Goal: Find specific page/section: Find specific page/section

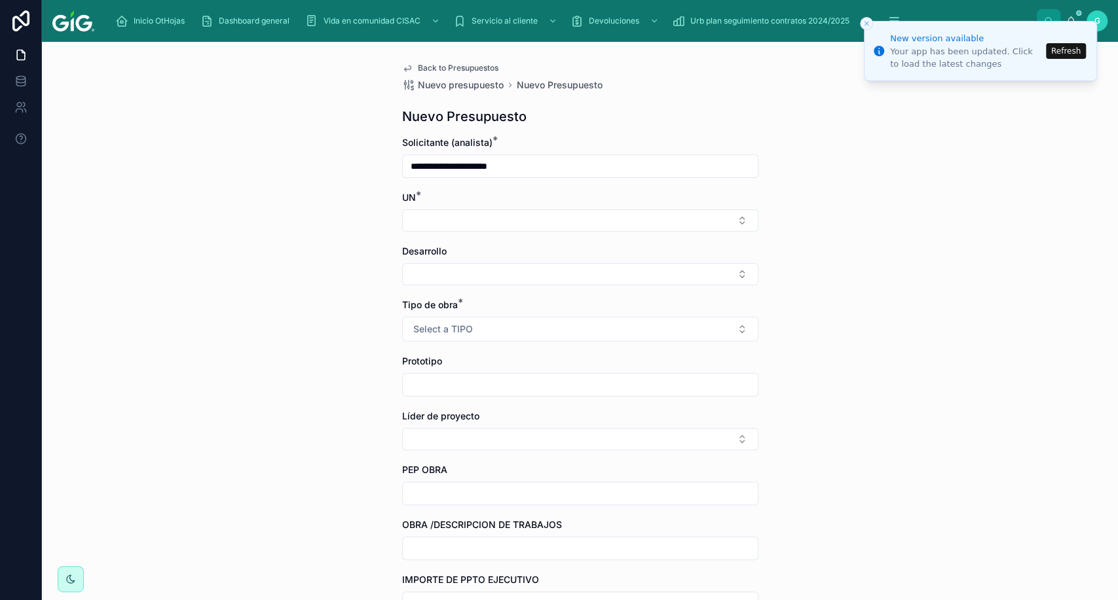
click at [1056, 51] on button "Refresh" at bounding box center [1066, 51] width 40 height 16
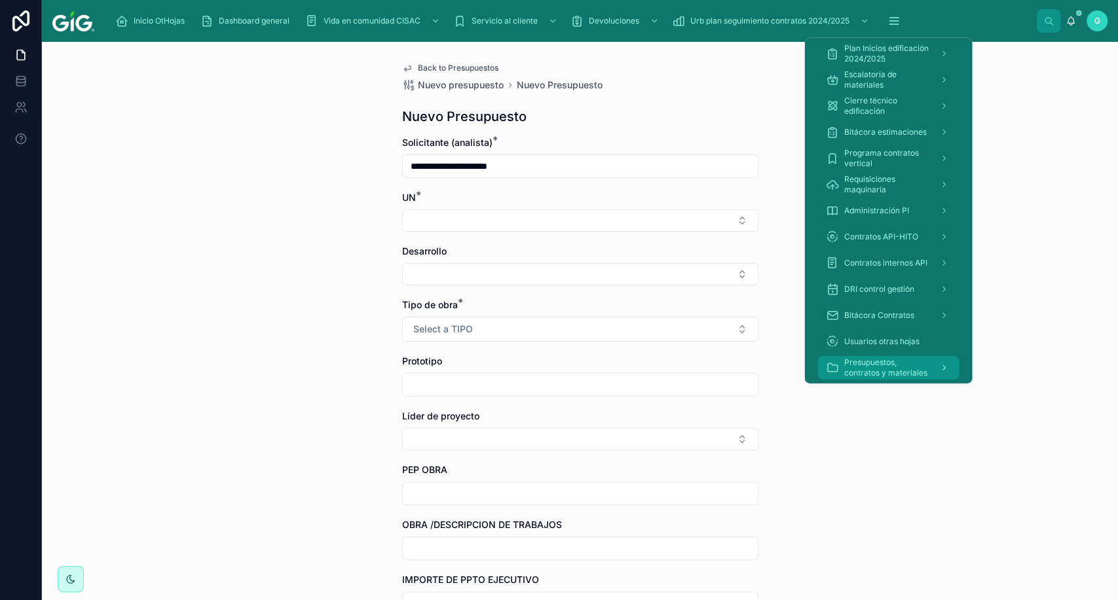
click at [866, 369] on span "Presupuestos, contratos y materiales" at bounding box center [885, 367] width 85 height 21
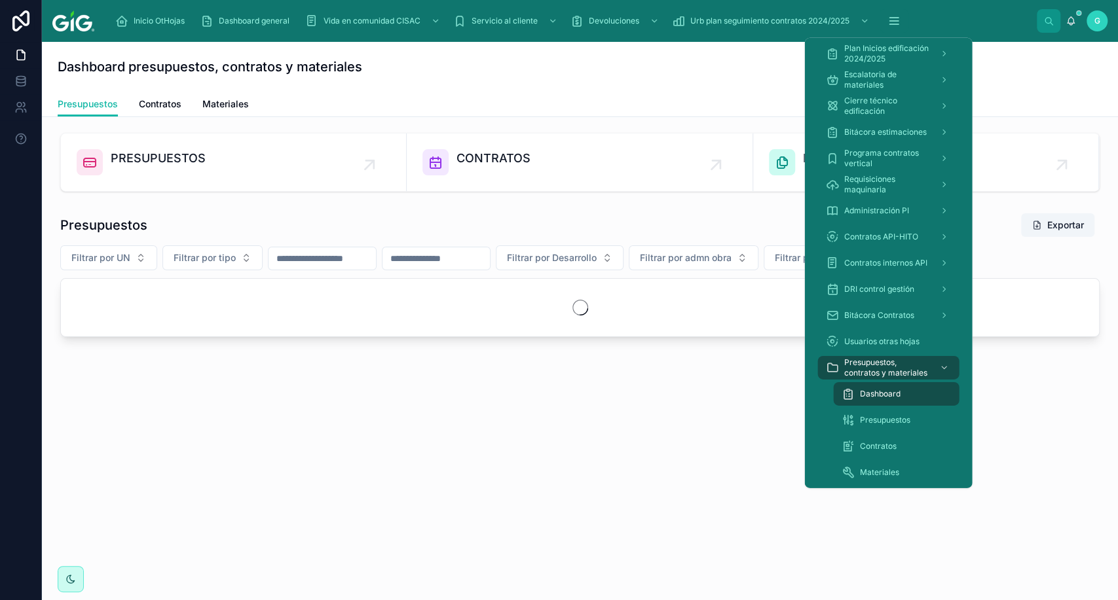
click at [868, 393] on span "Dashboard" at bounding box center [879, 394] width 41 height 10
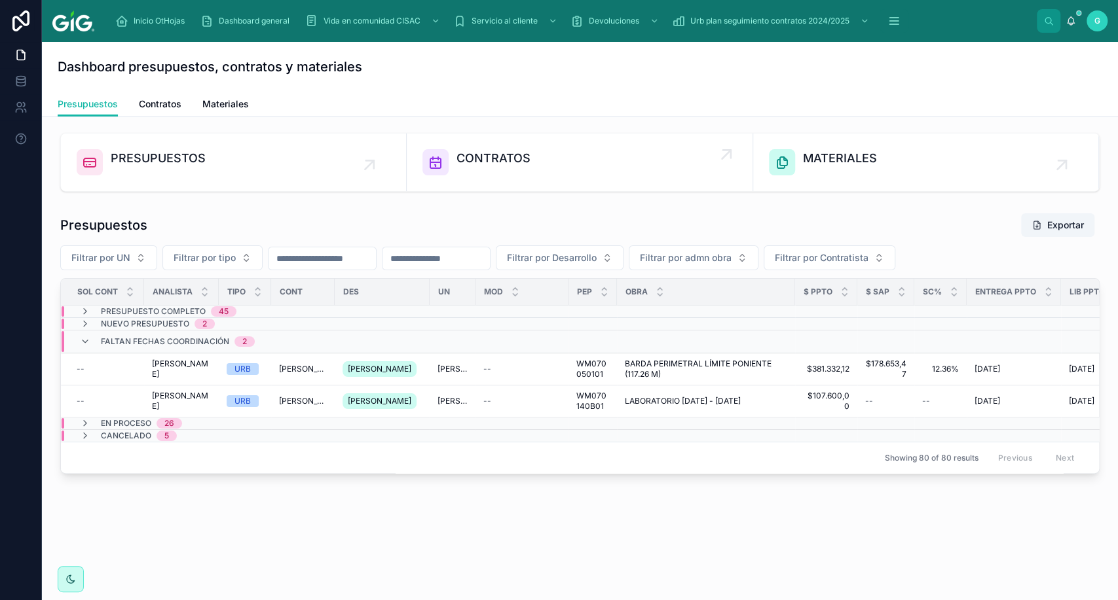
click at [459, 160] on span "CONTRATOS" at bounding box center [493, 158] width 74 height 18
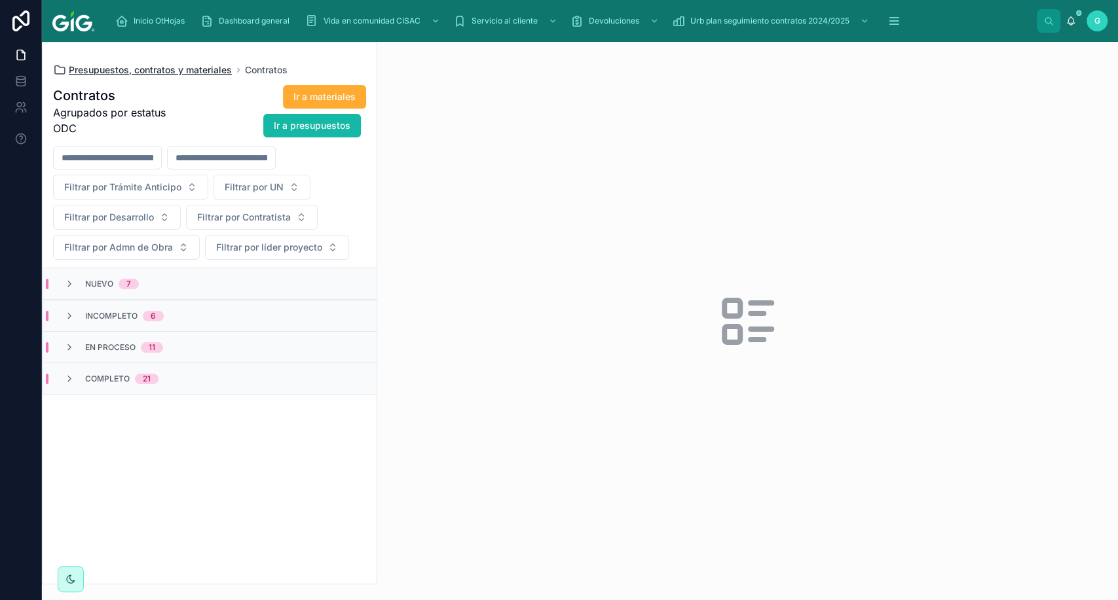
click at [152, 67] on span "Presupuestos, contratos y materiales" at bounding box center [150, 70] width 163 height 13
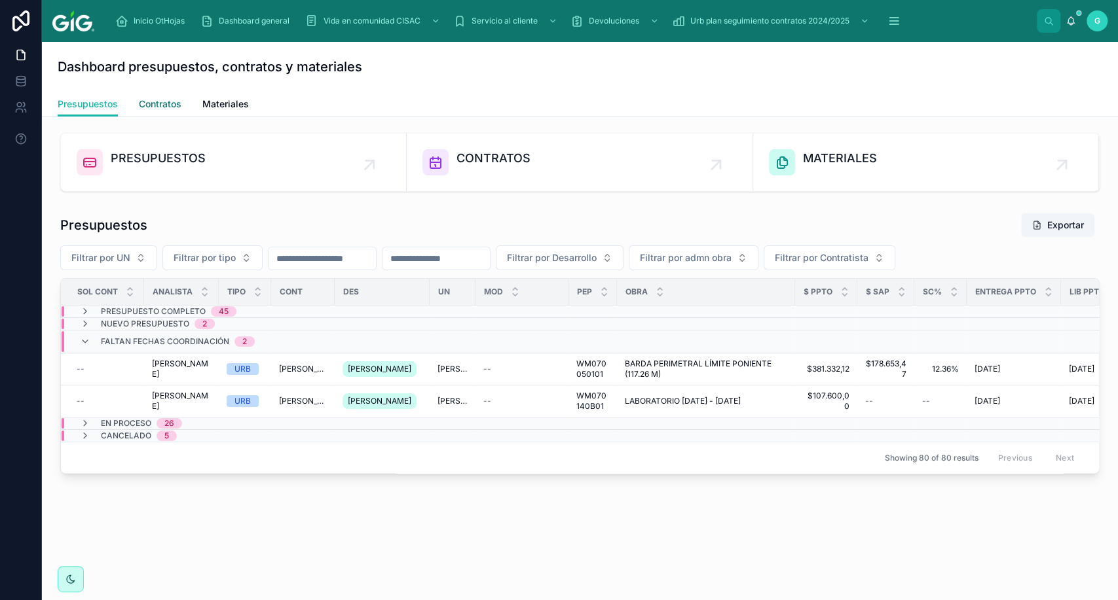
click at [158, 105] on span "Contratos" at bounding box center [160, 104] width 43 height 13
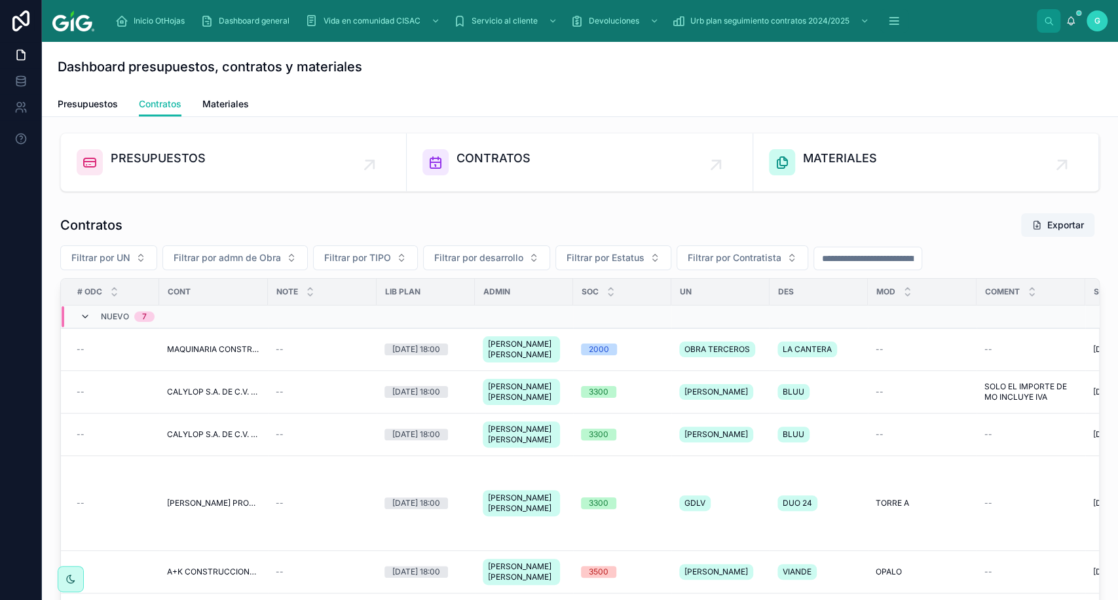
click at [83, 321] on icon at bounding box center [85, 317] width 10 height 10
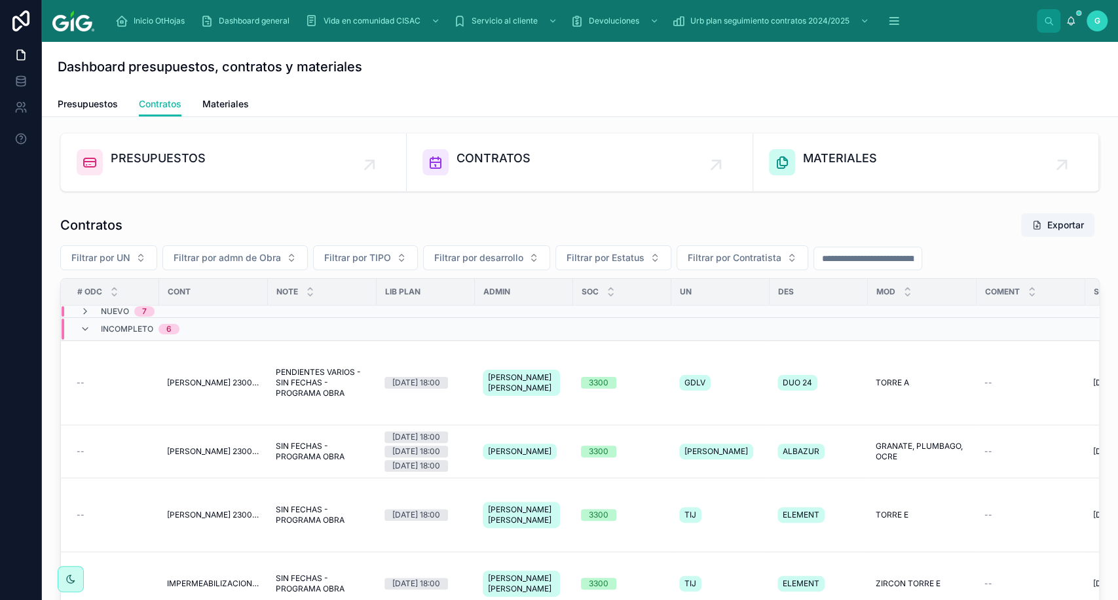
click at [84, 321] on div "Incompleto 6" at bounding box center [130, 329] width 100 height 21
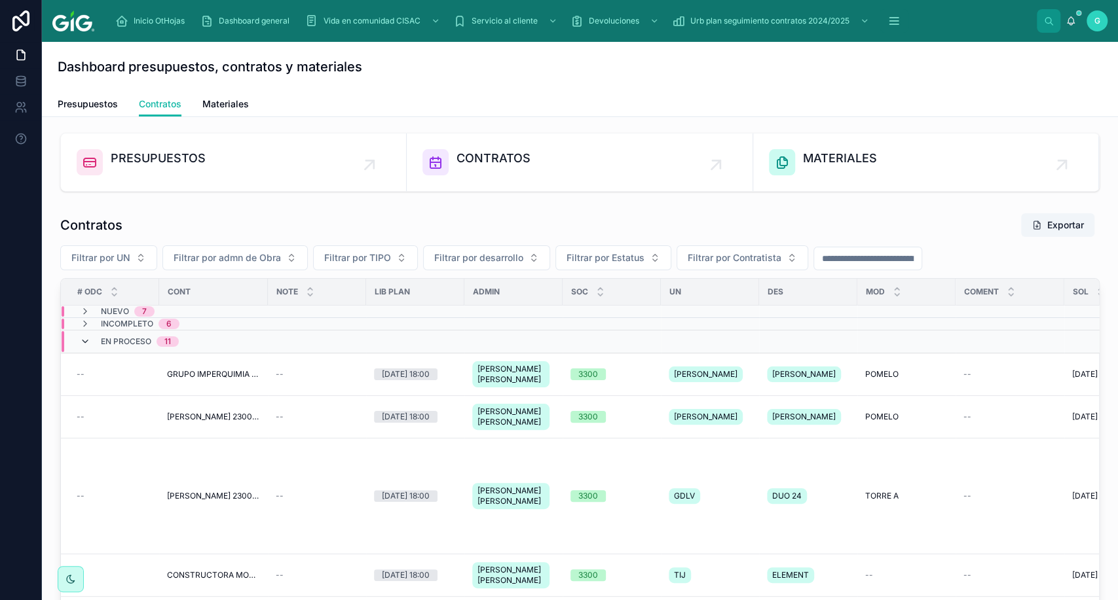
click at [86, 337] on icon at bounding box center [85, 342] width 10 height 10
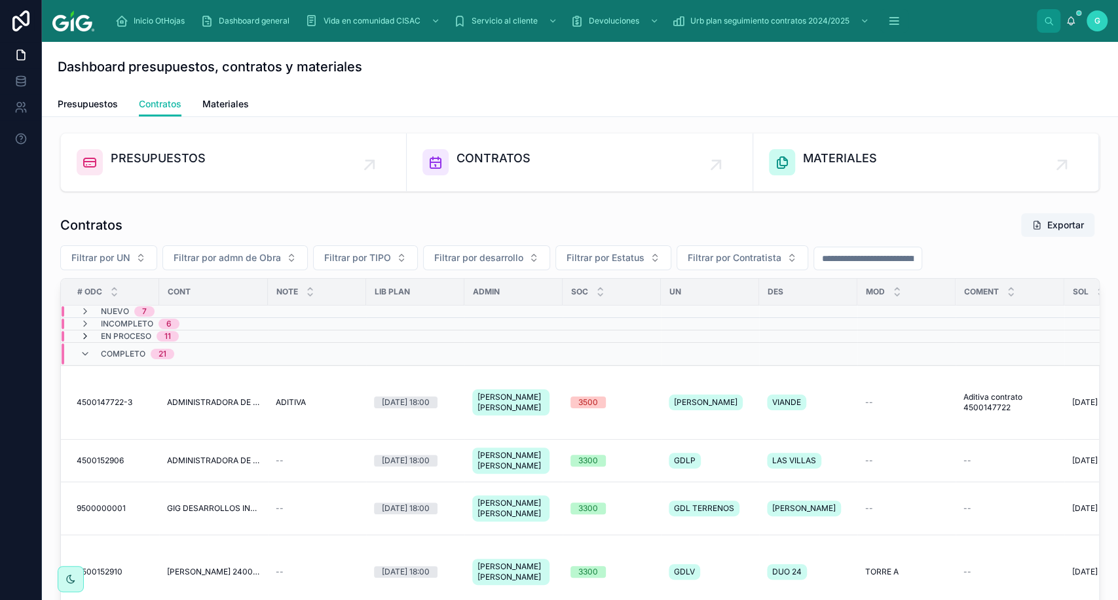
click at [84, 337] on icon at bounding box center [85, 336] width 10 height 10
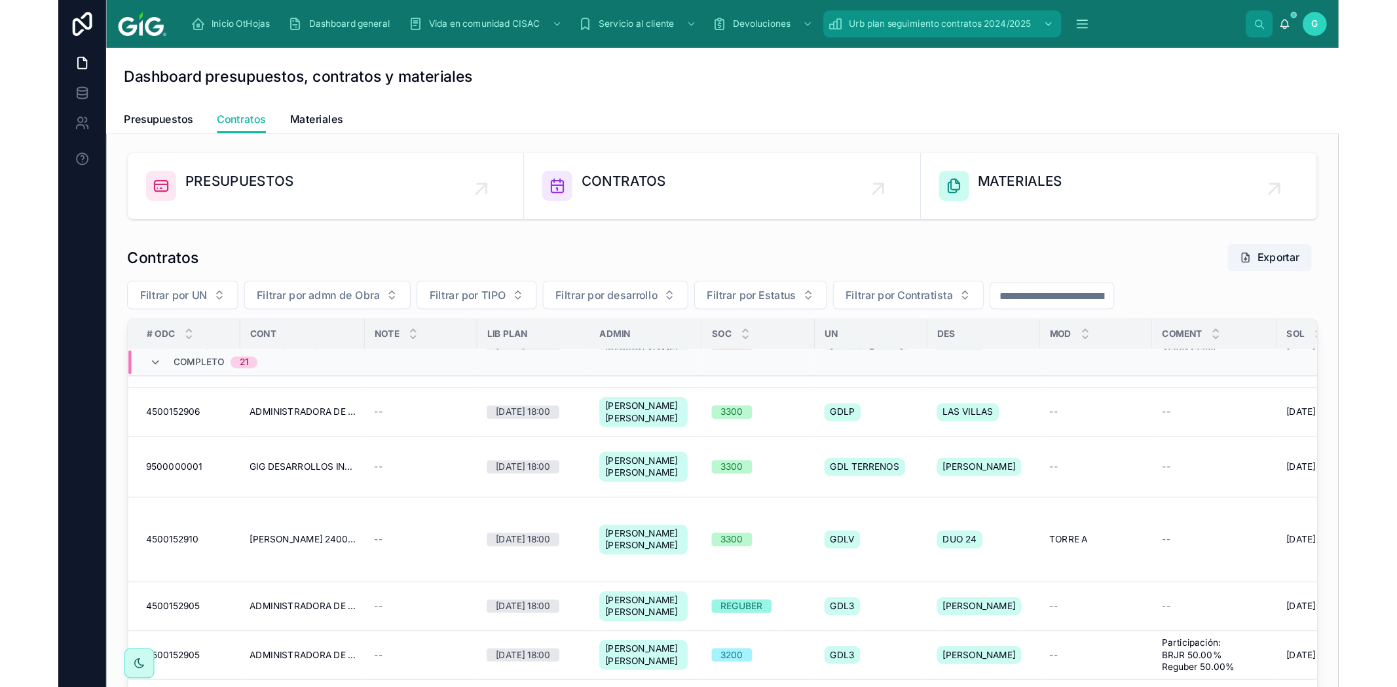
scroll to position [994, 0]
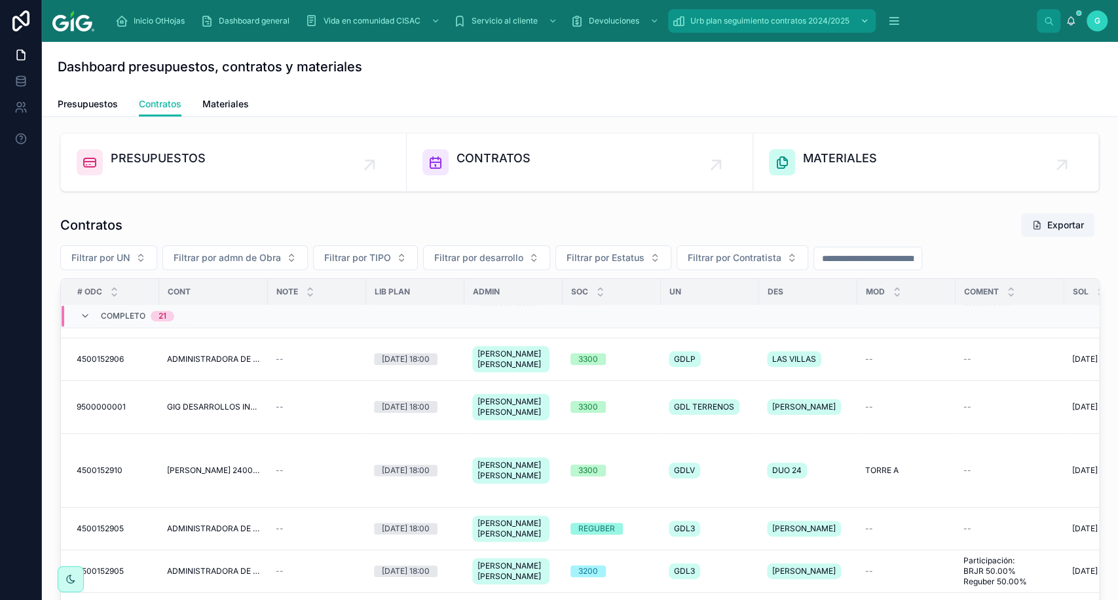
click at [82, 316] on html "Inicio OtHojas Dashboard general Vida en comunidad CISAC Servicio al cliente De…" at bounding box center [559, 300] width 1118 height 600
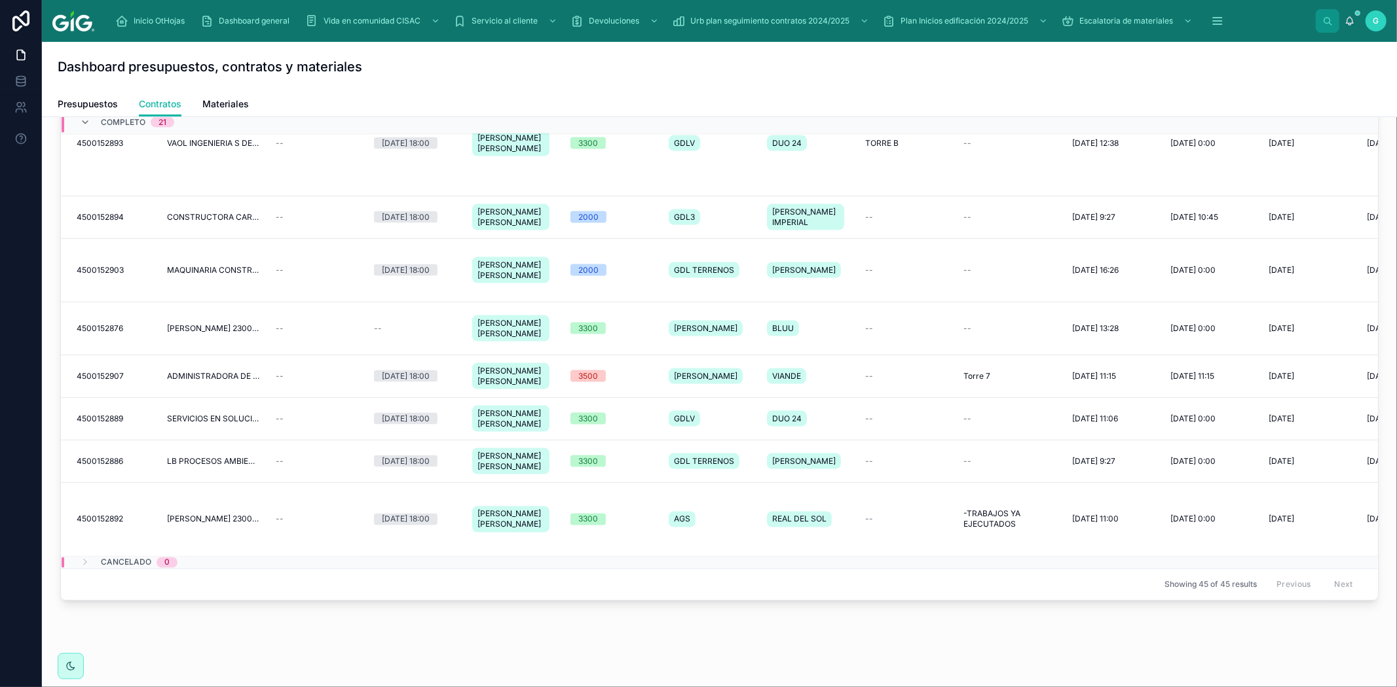
scroll to position [217, 0]
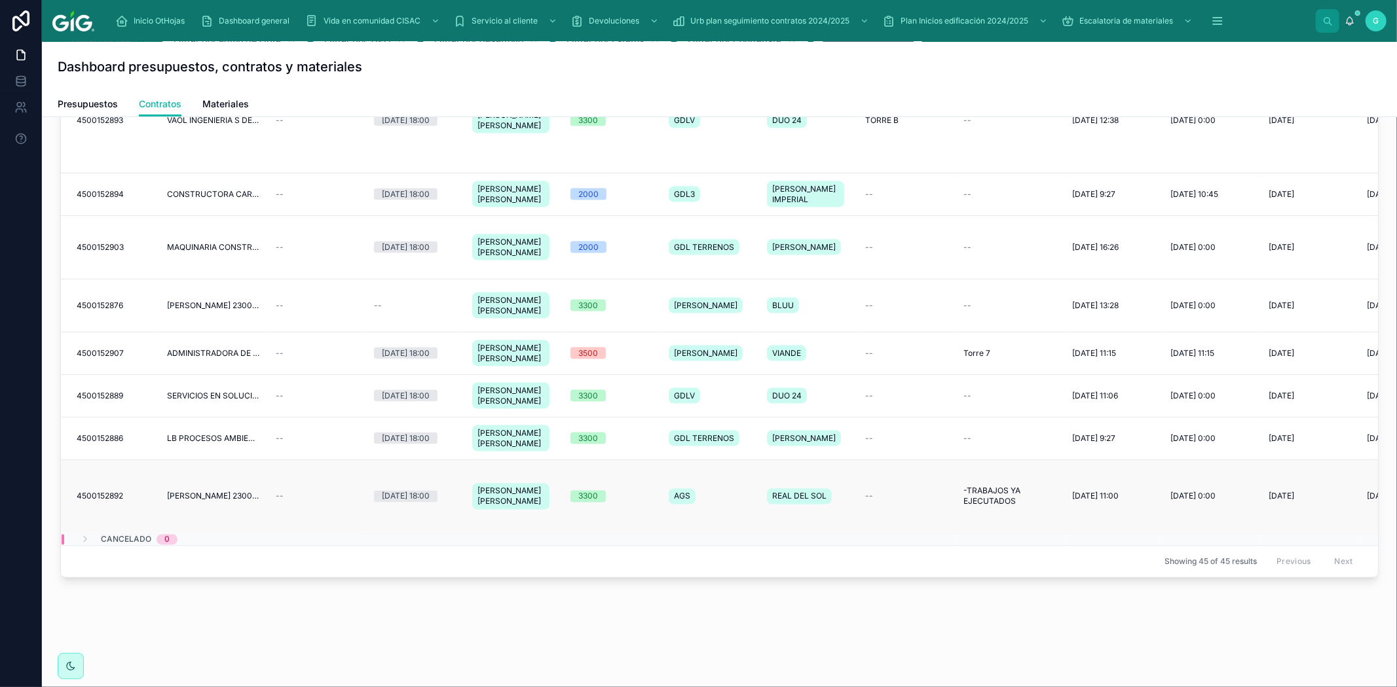
click at [103, 492] on span "4500152892" at bounding box center [100, 497] width 46 height 10
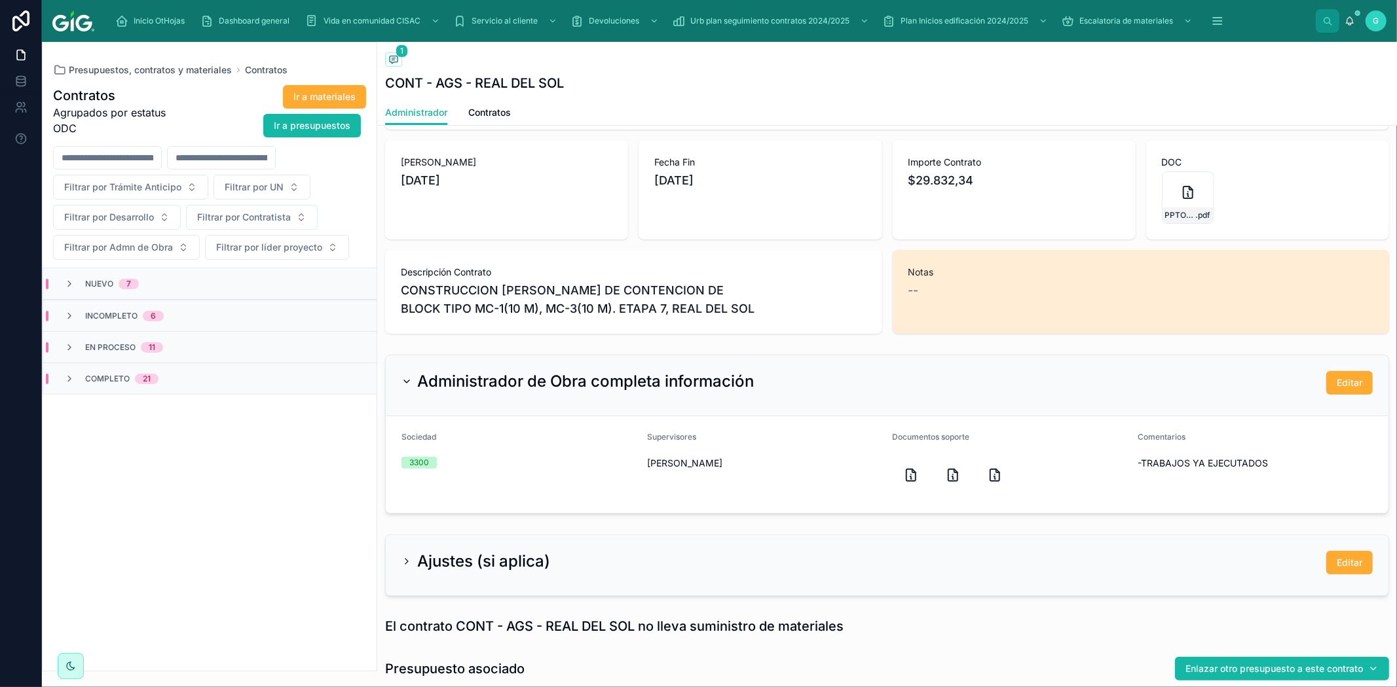
scroll to position [363, 0]
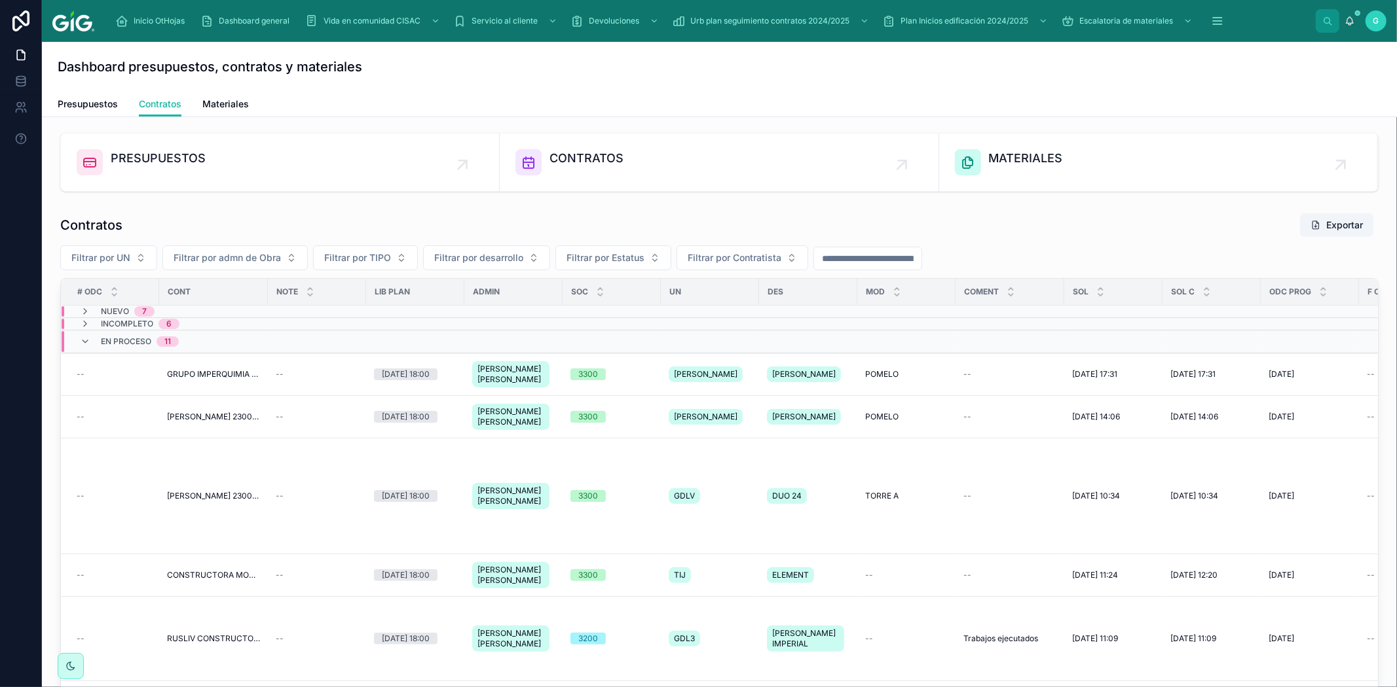
click at [118, 323] on span "Incompleto" at bounding box center [127, 324] width 52 height 10
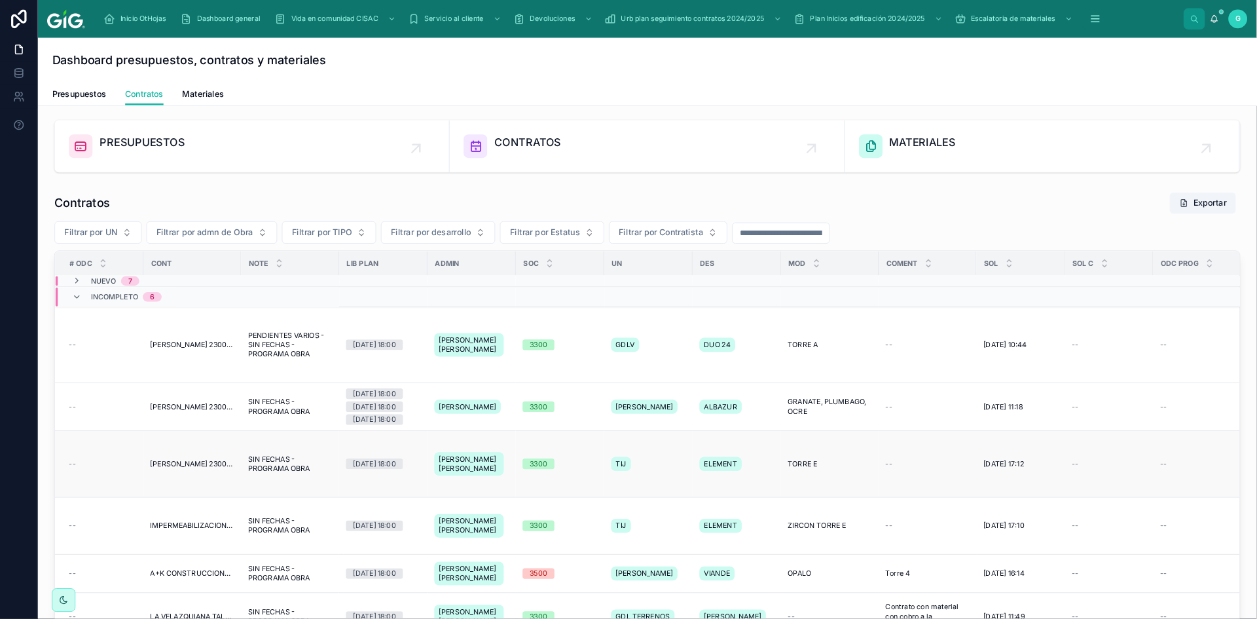
scroll to position [73, 0]
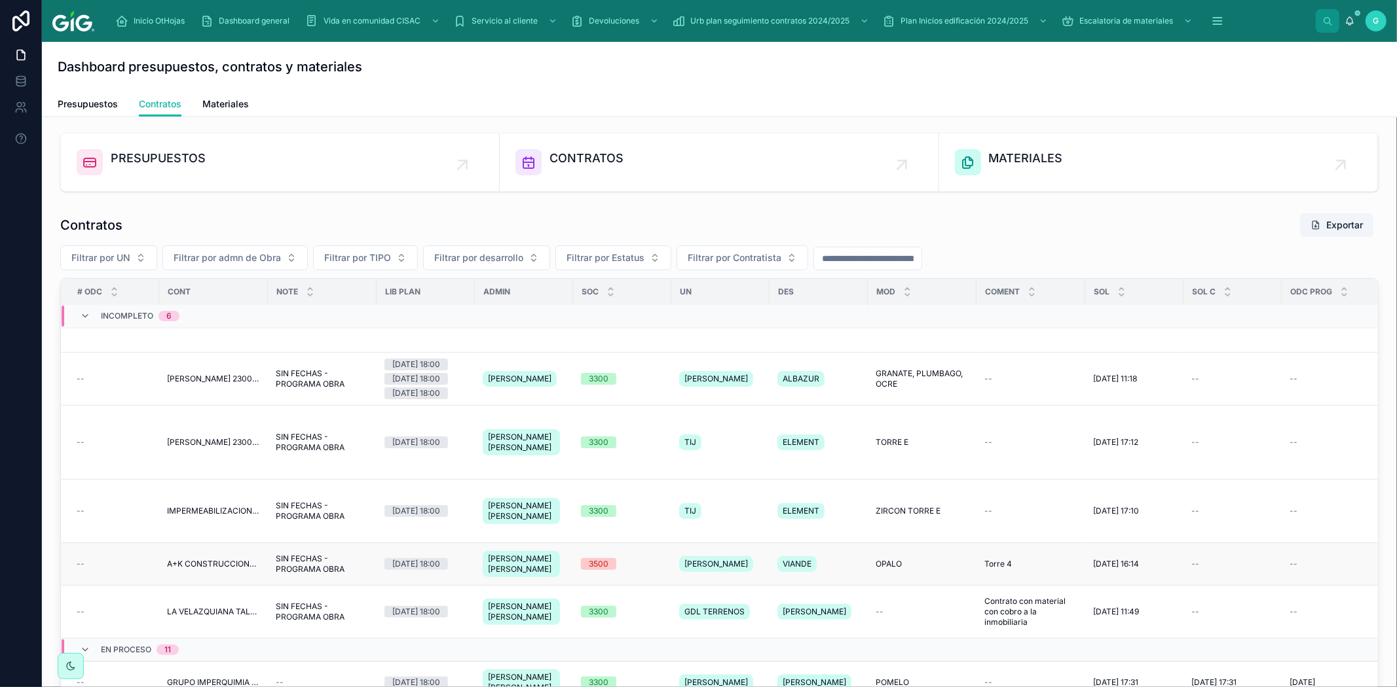
click at [236, 560] on span "A+K CONSTRUCCIONES S.A. DE C.V. 2300000002" at bounding box center [213, 564] width 93 height 10
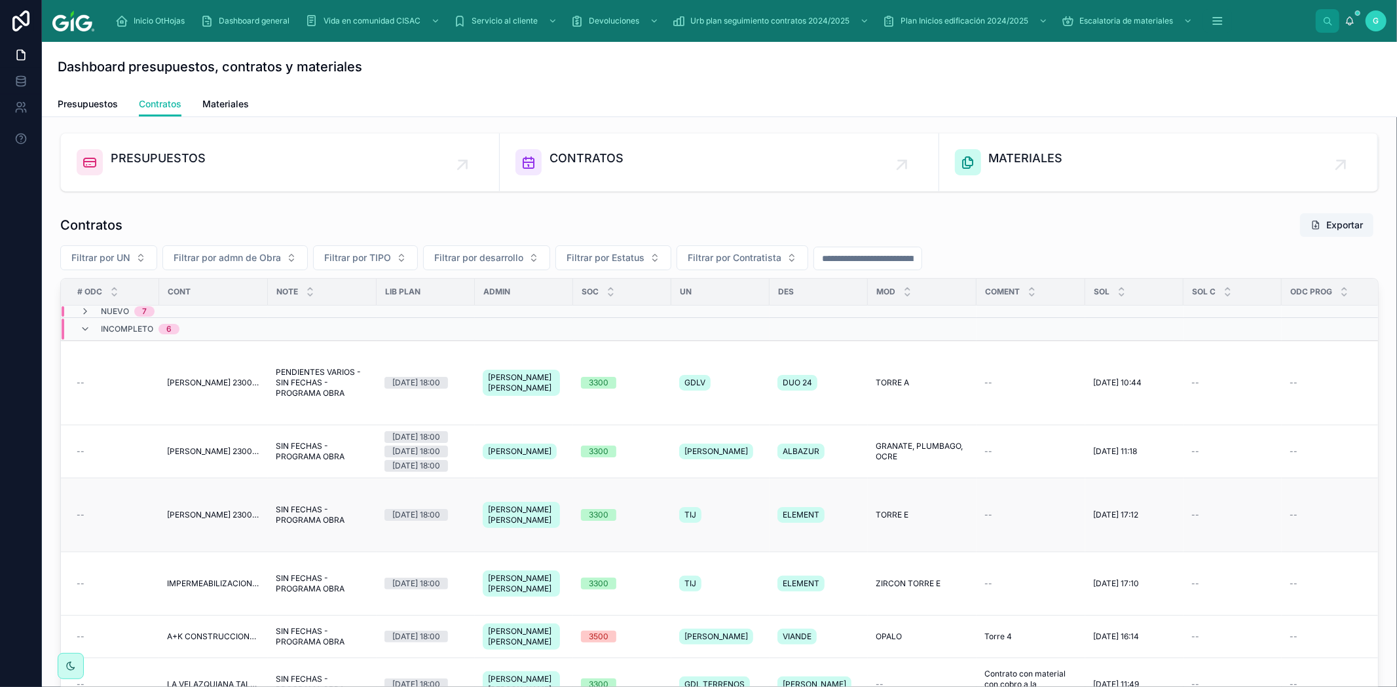
click at [198, 510] on span "MENEZ [PERSON_NAME] 2300001430" at bounding box center [213, 515] width 93 height 10
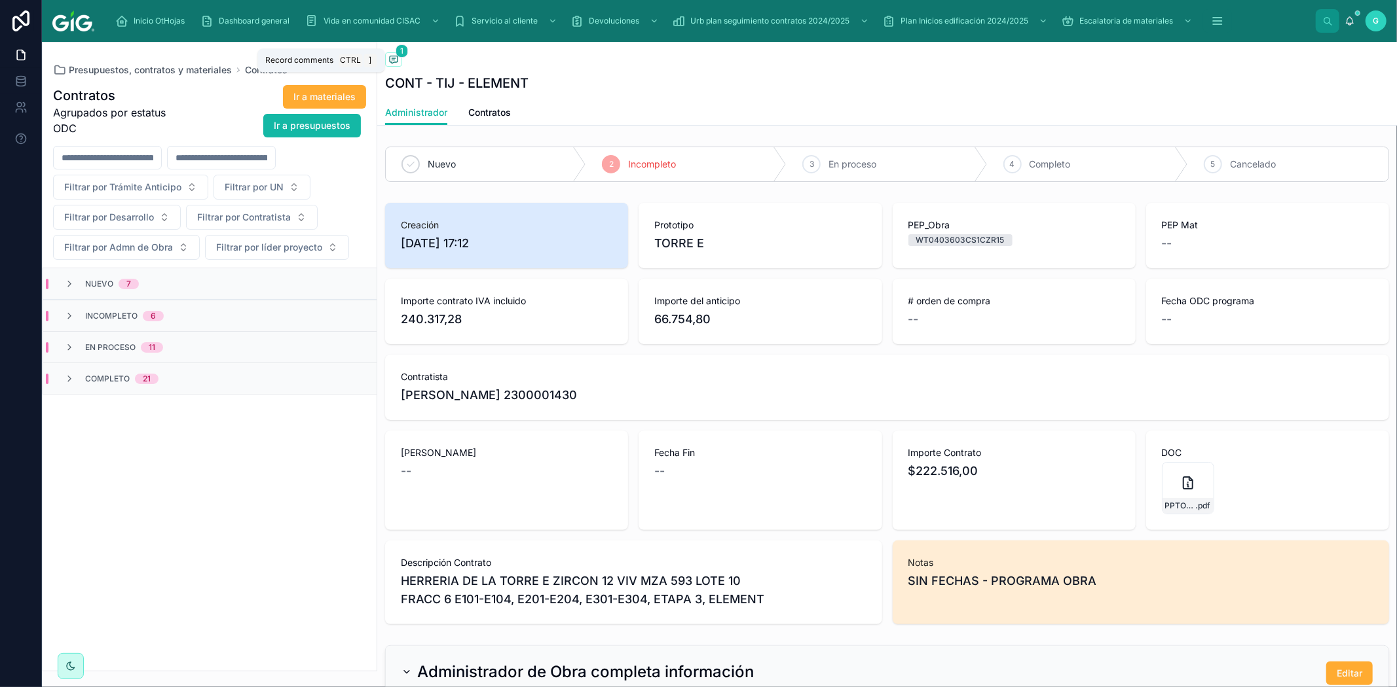
drag, startPoint x: 393, startPoint y: 59, endPoint x: 401, endPoint y: 81, distance: 23.6
click at [393, 59] on icon at bounding box center [393, 59] width 10 height 10
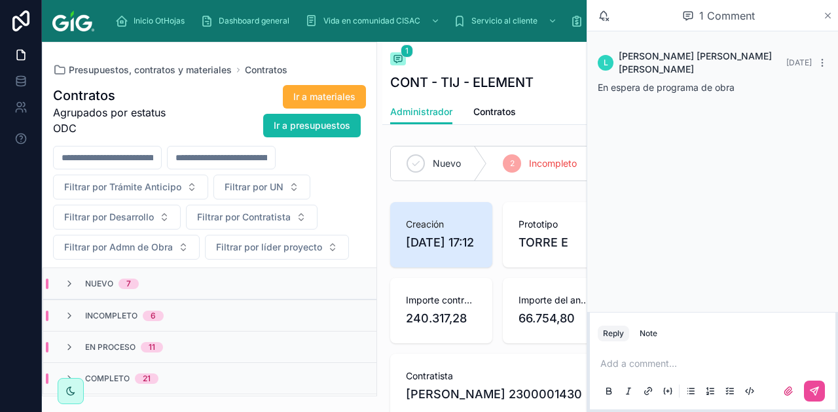
click at [824, 15] on icon at bounding box center [828, 15] width 10 height 10
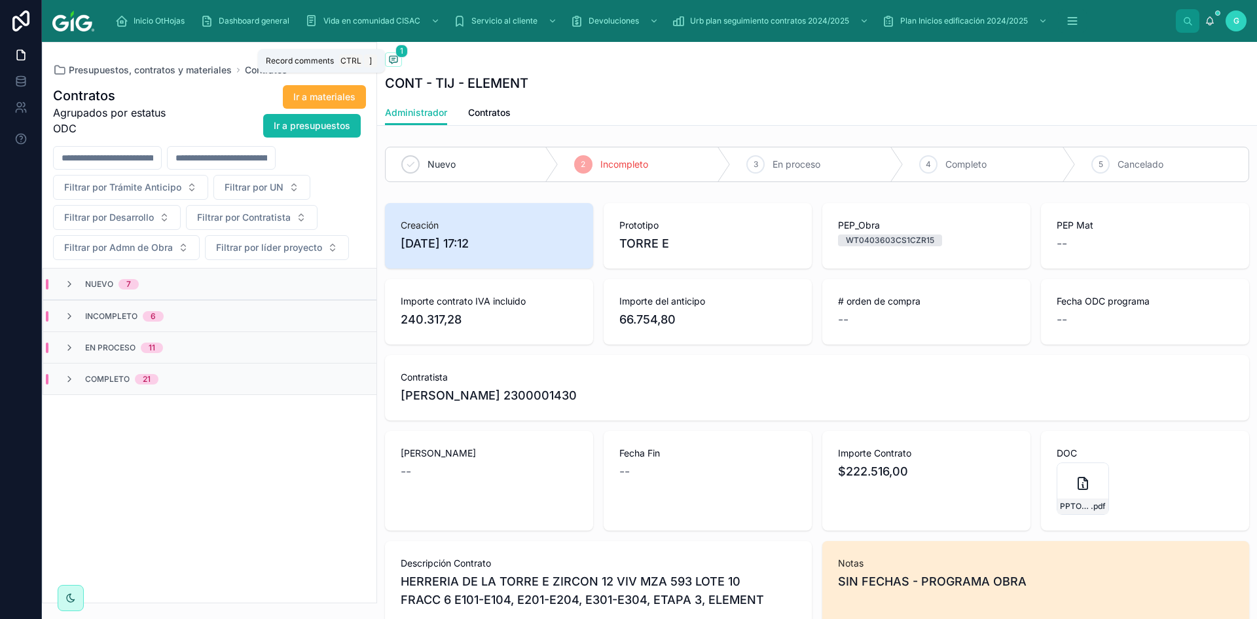
click at [388, 55] on span at bounding box center [393, 59] width 17 height 14
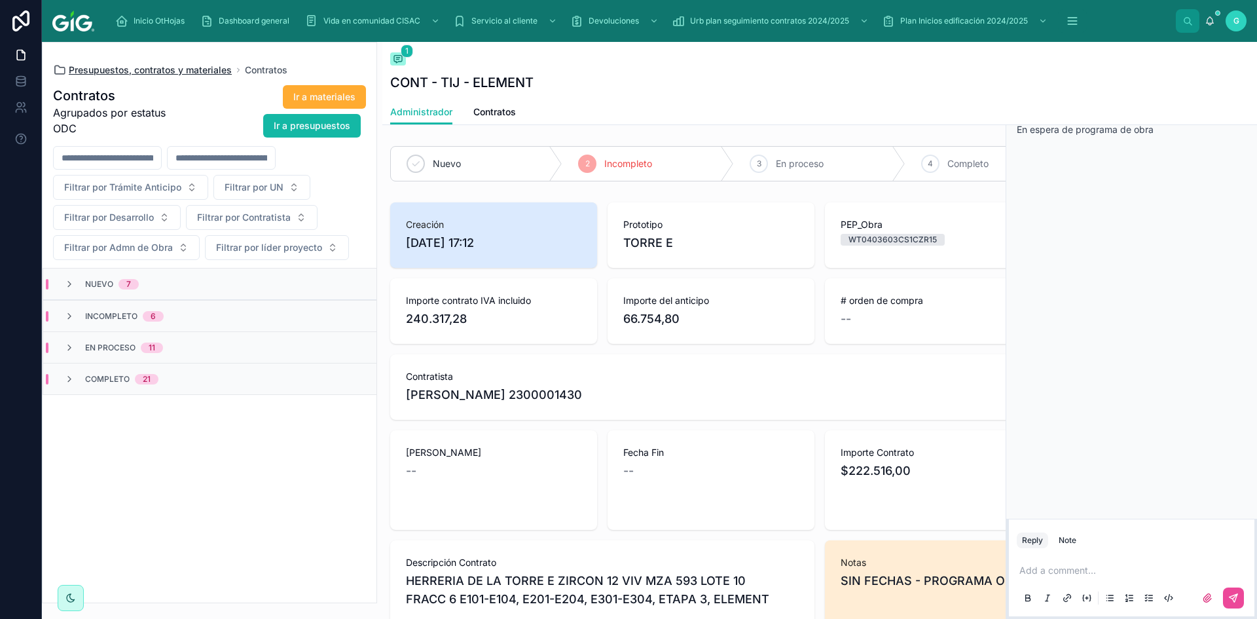
click at [151, 76] on span "Presupuestos, contratos y materiales" at bounding box center [150, 70] width 163 height 13
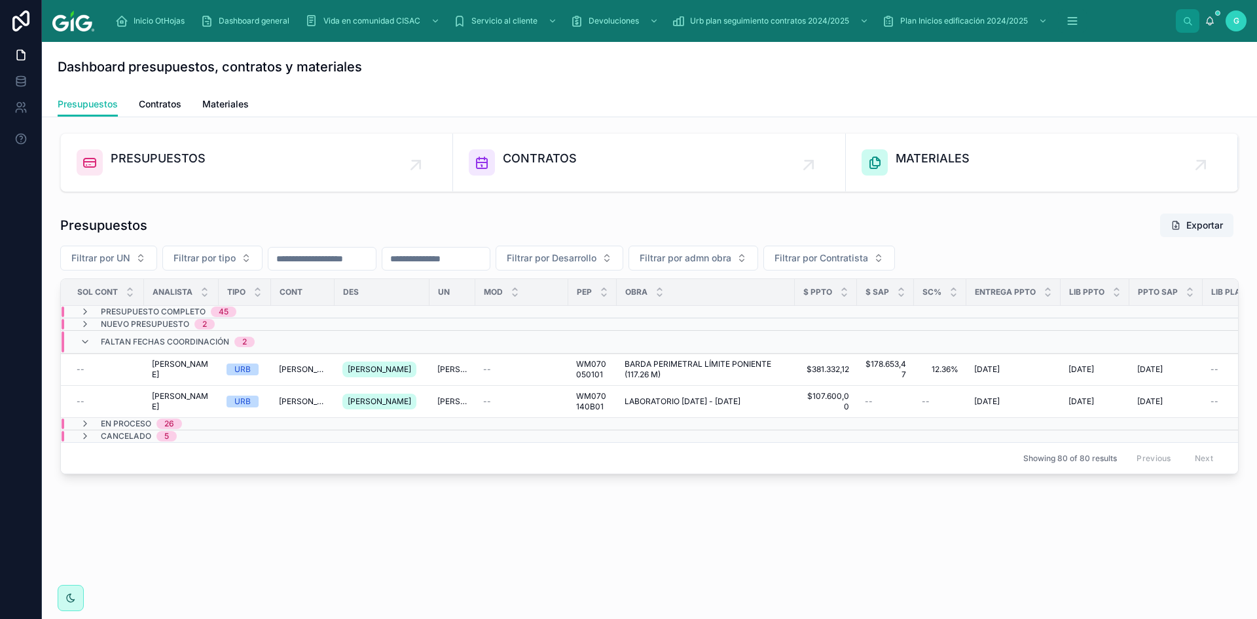
click at [126, 338] on span "Faltan fechas coordinación" at bounding box center [165, 342] width 128 height 10
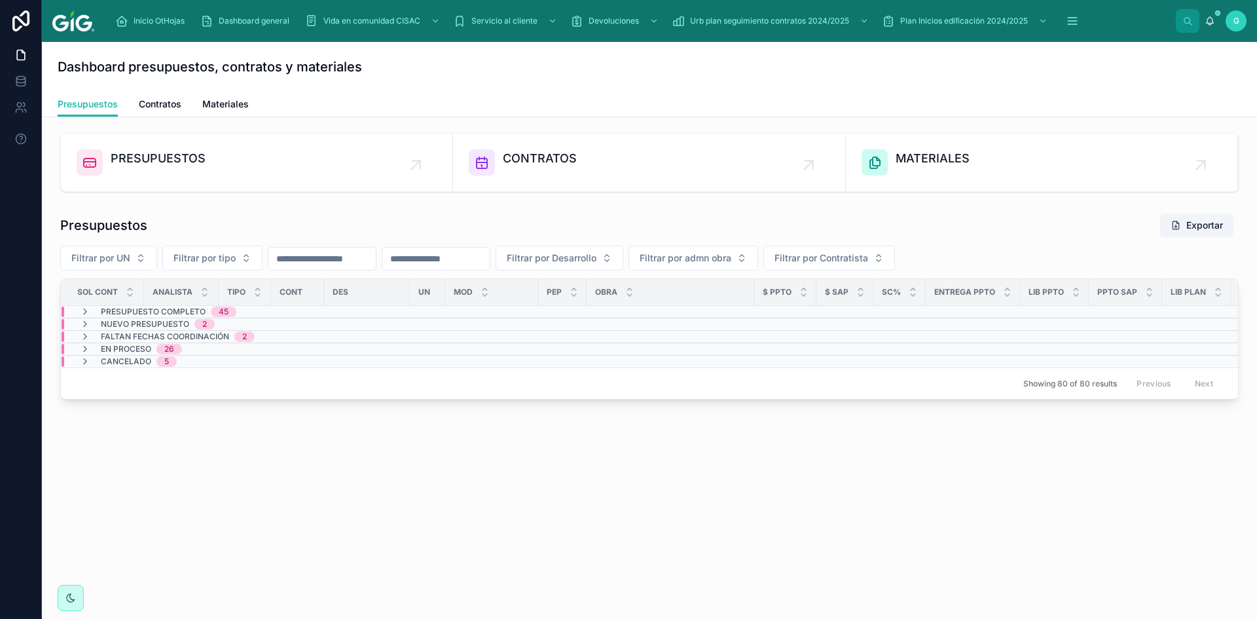
click at [144, 338] on span "Faltan fechas coordinación" at bounding box center [165, 336] width 128 height 10
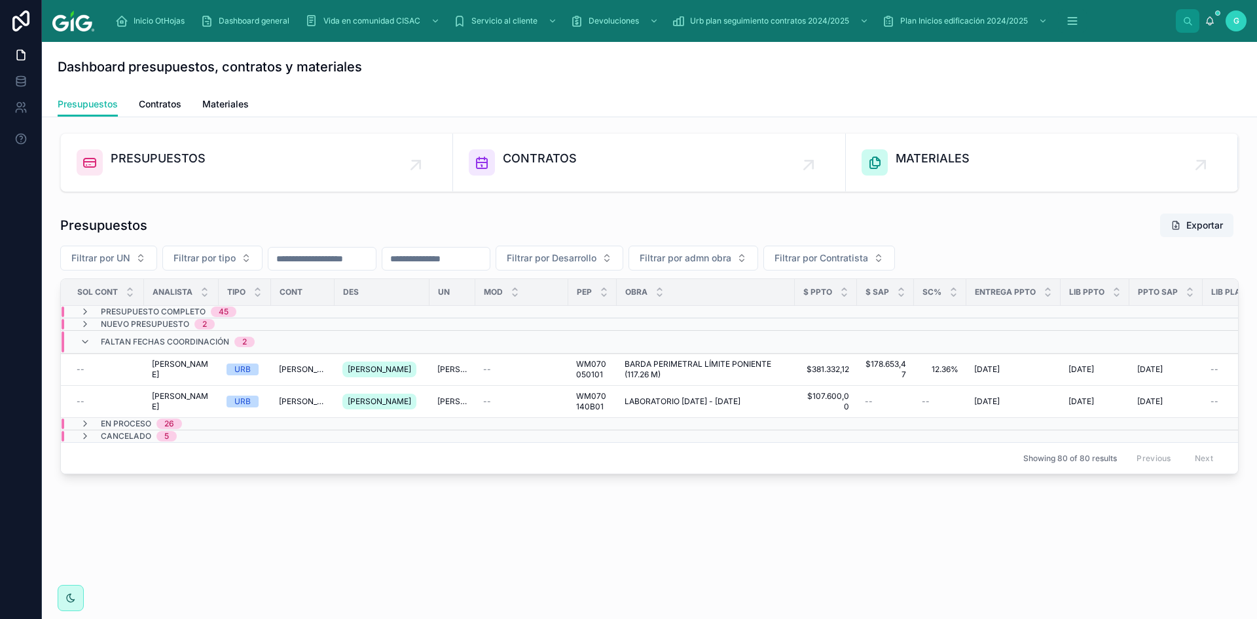
click at [121, 344] on span "Faltan fechas coordinación" at bounding box center [165, 342] width 128 height 10
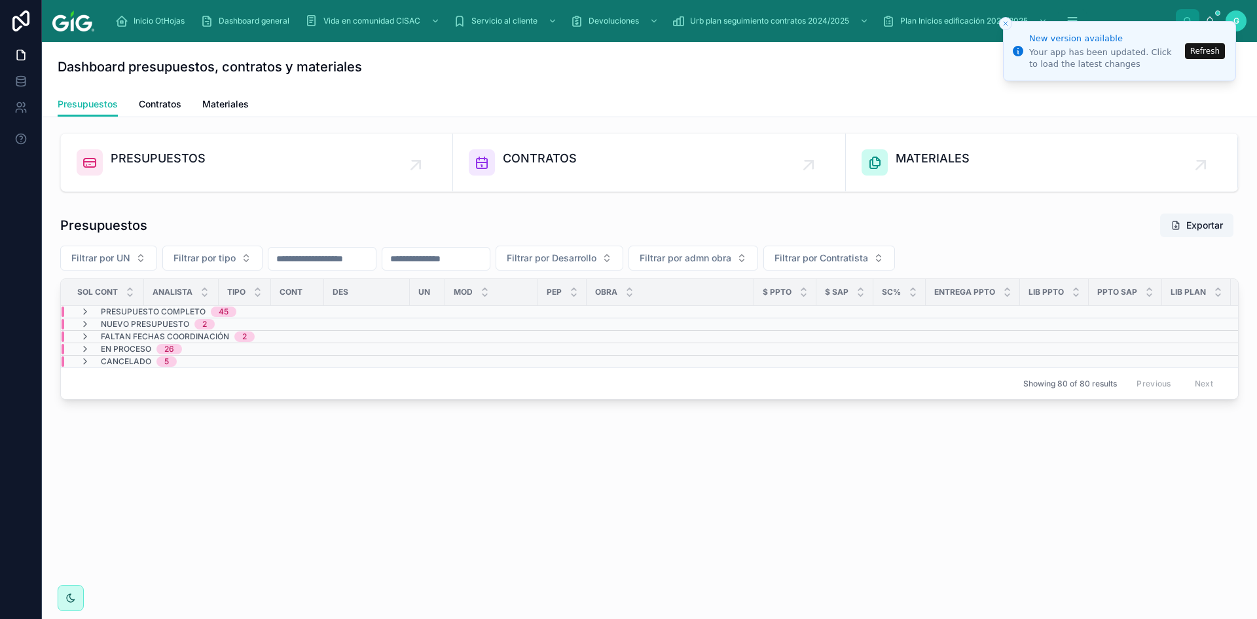
click at [1117, 50] on button "Refresh" at bounding box center [1205, 51] width 40 height 16
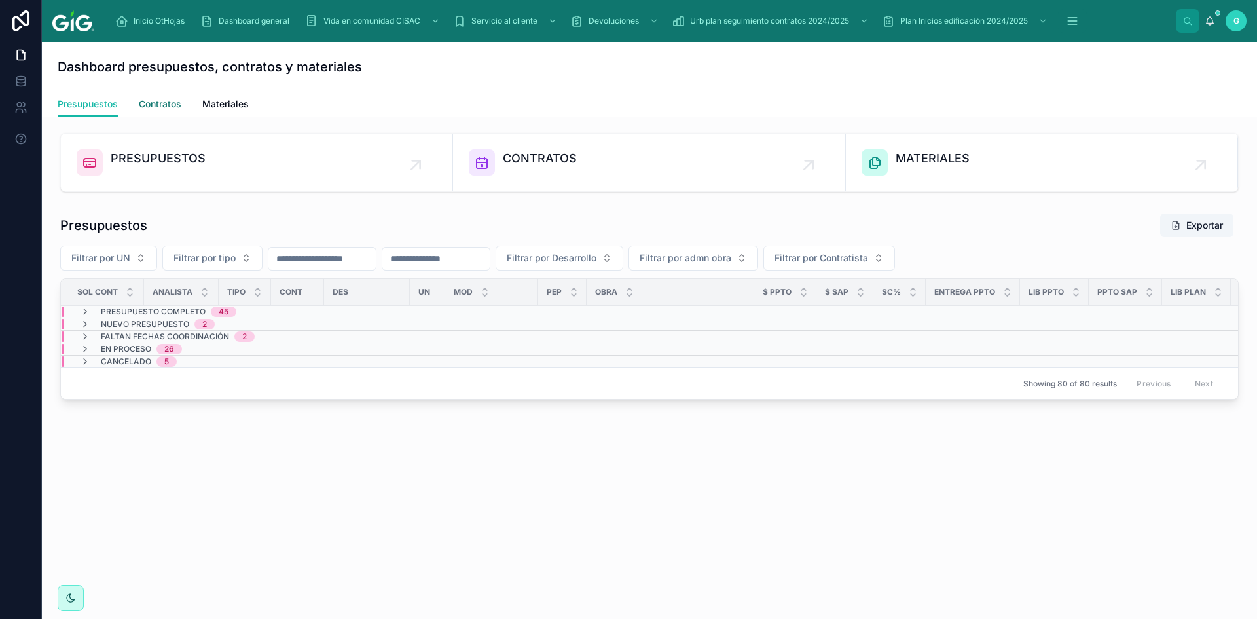
click at [164, 107] on span "Contratos" at bounding box center [160, 104] width 43 height 13
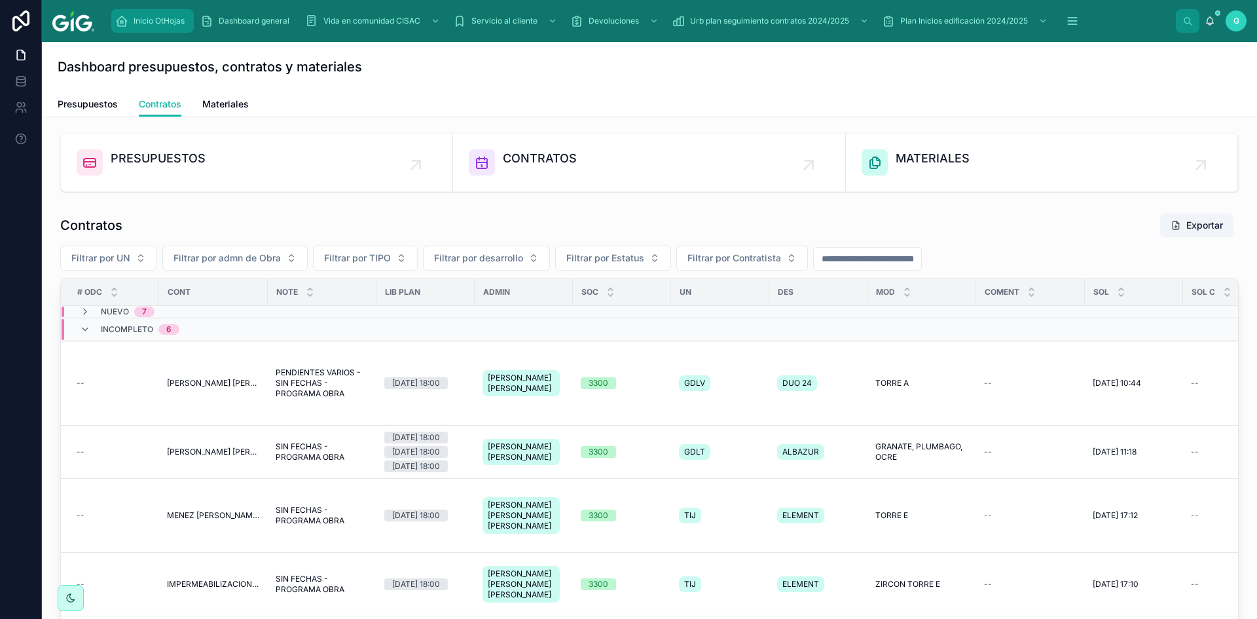
click at [155, 16] on span "Inicio OtHojas" at bounding box center [159, 21] width 51 height 10
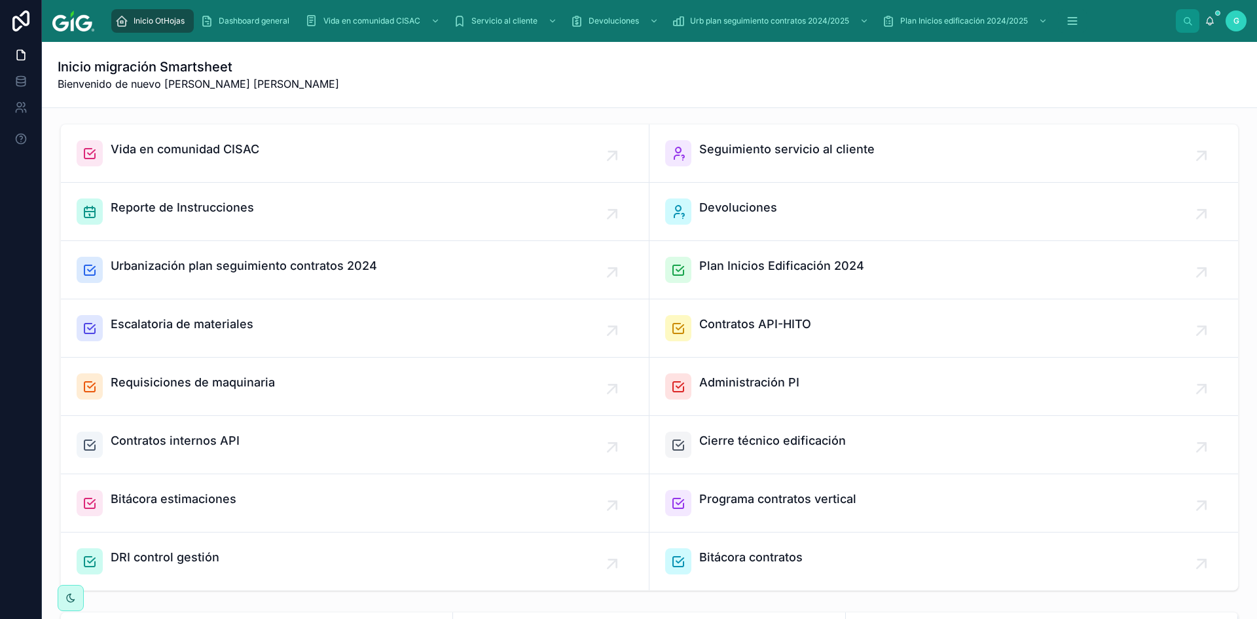
click at [742, 556] on span "Bitácora contratos" at bounding box center [750, 557] width 103 height 18
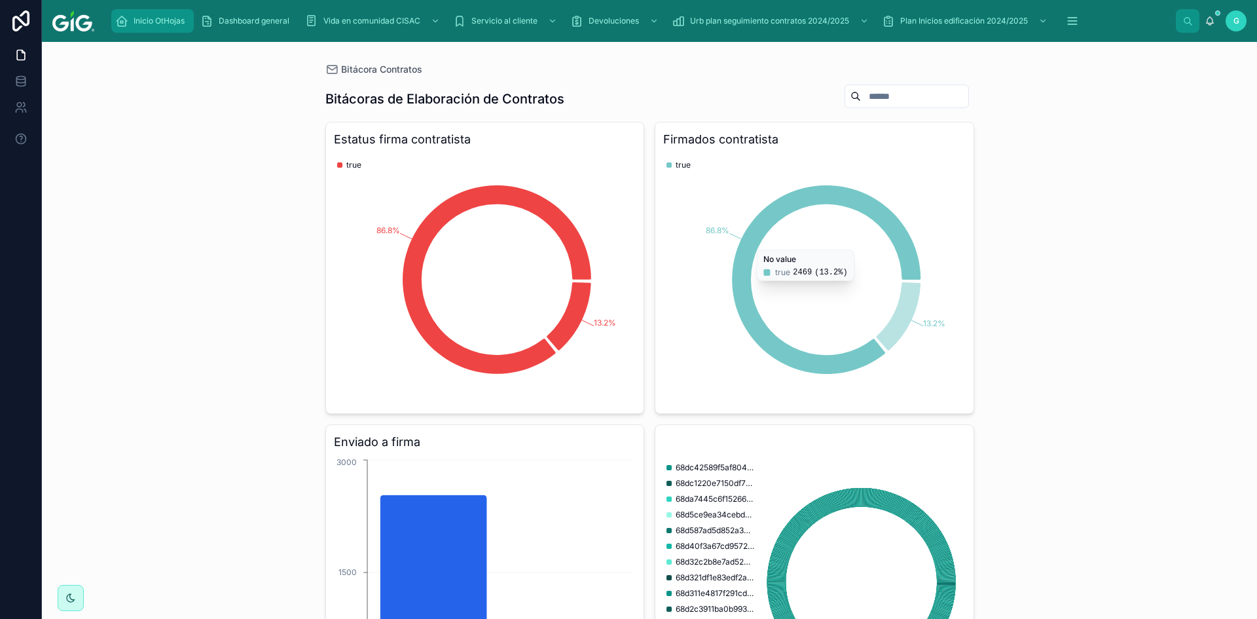
click at [150, 14] on div "Inicio OtHojas" at bounding box center [152, 20] width 75 height 21
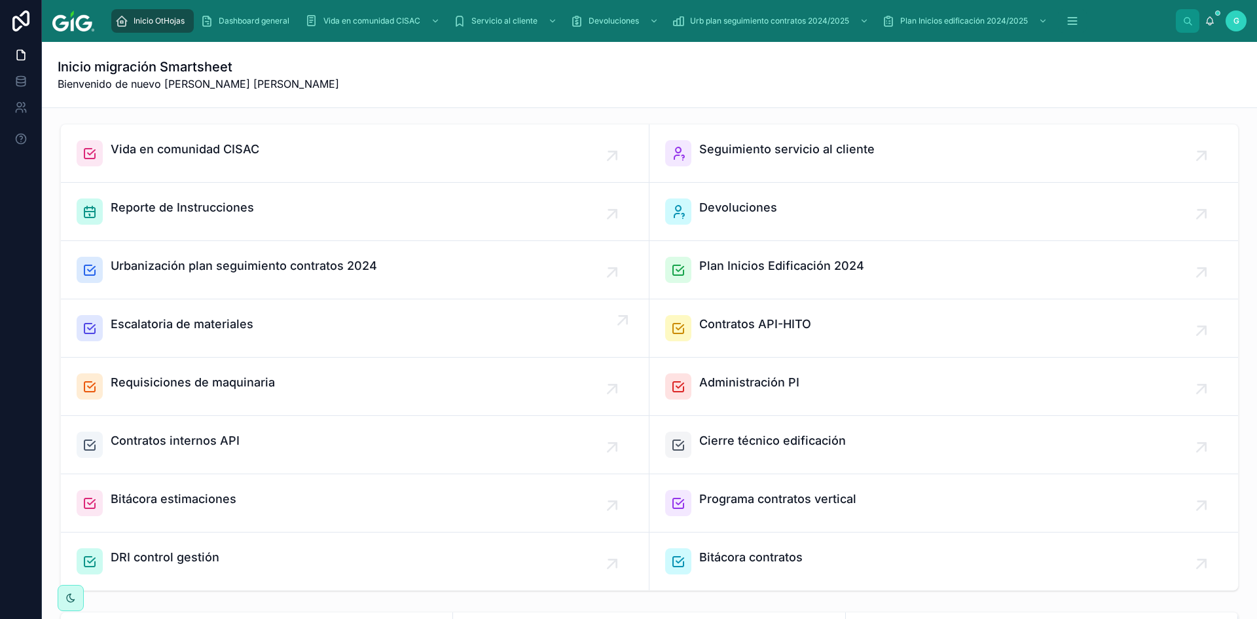
click at [195, 320] on span "Escalatoria de materiales" at bounding box center [182, 324] width 143 height 18
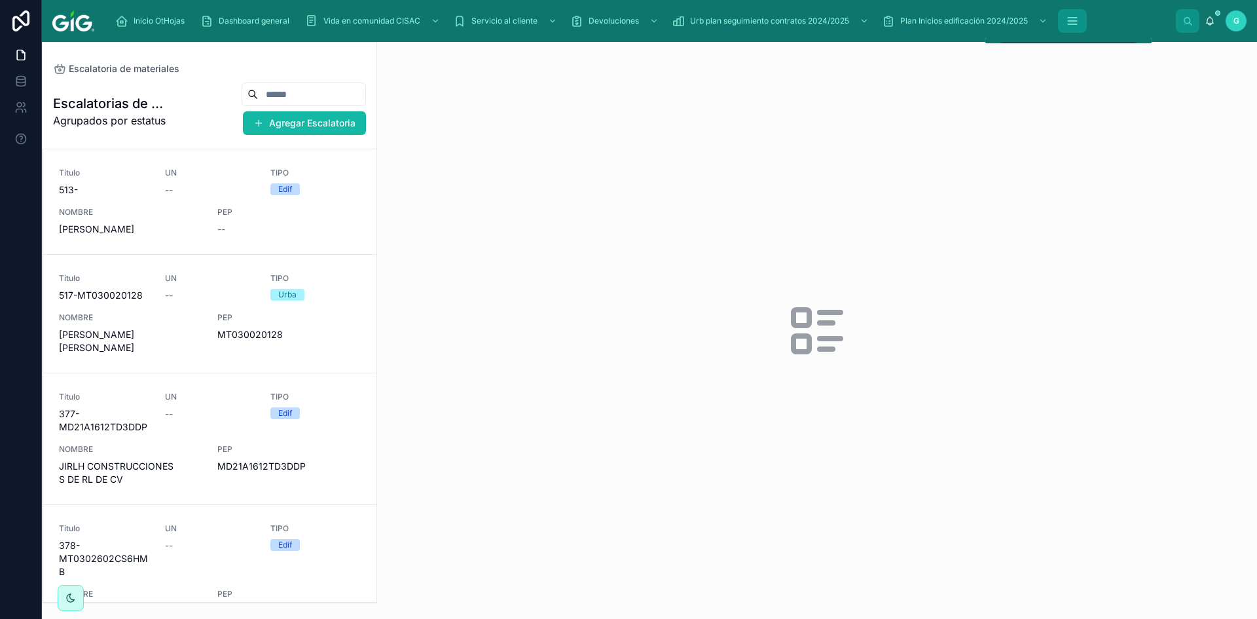
click at [1077, 24] on icon "scrollable content" at bounding box center [1072, 20] width 13 height 13
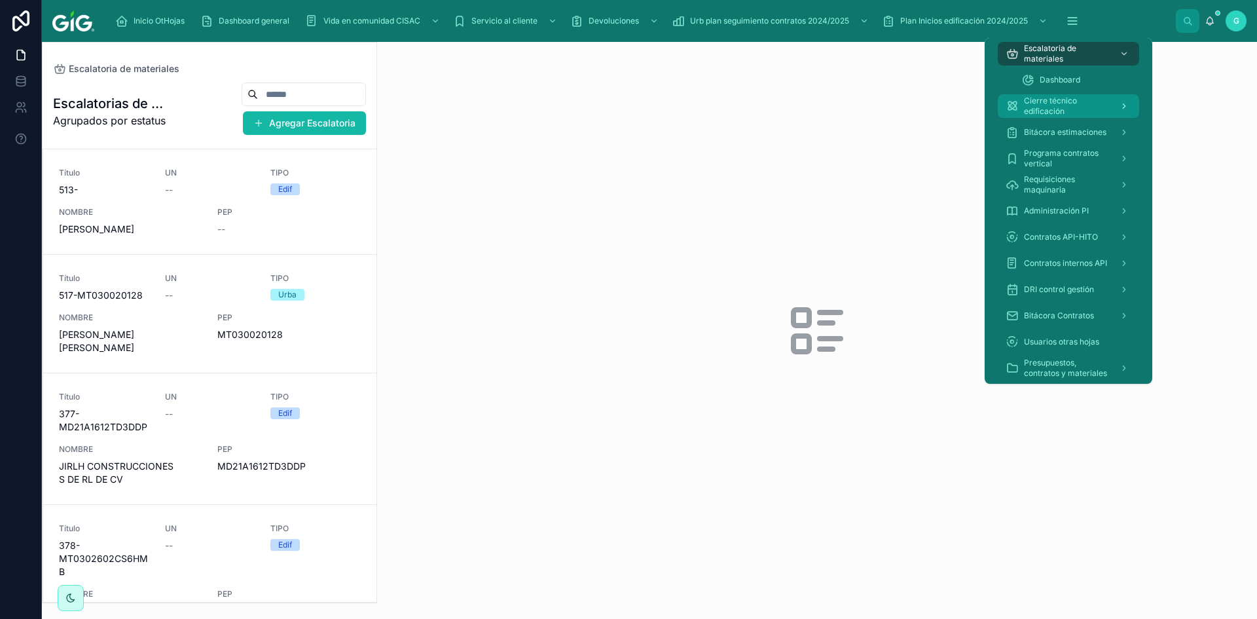
click at [1125, 112] on div "scrollable content" at bounding box center [1122, 106] width 17 height 21
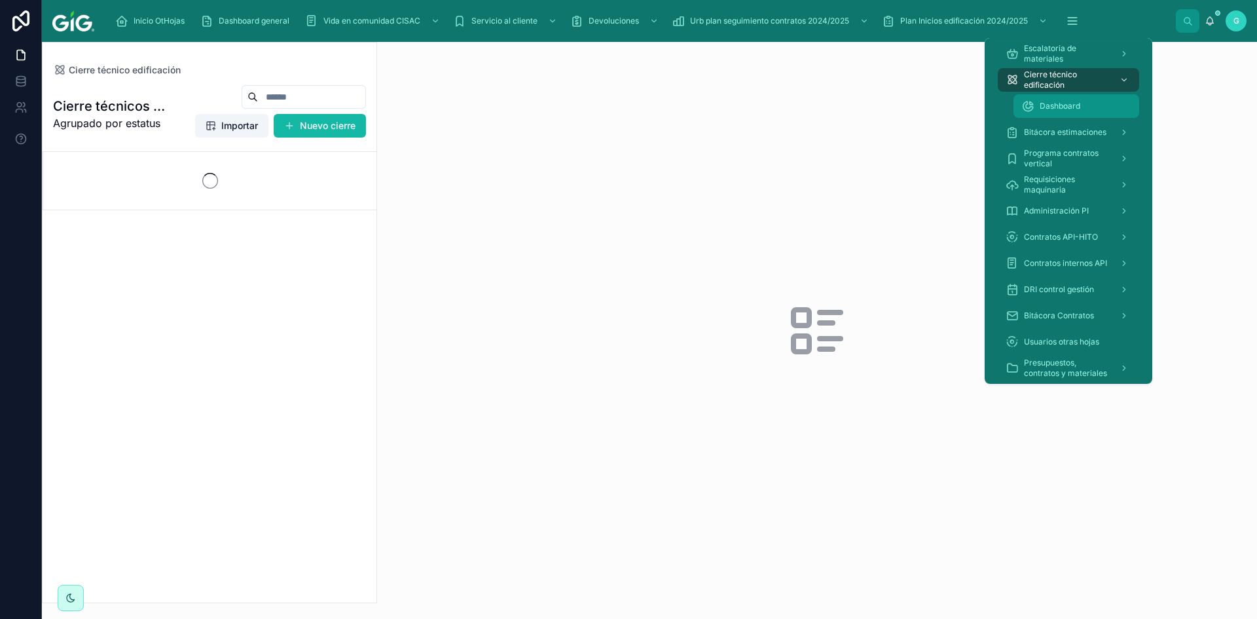
click at [1070, 107] on span "Dashboard" at bounding box center [1060, 106] width 41 height 10
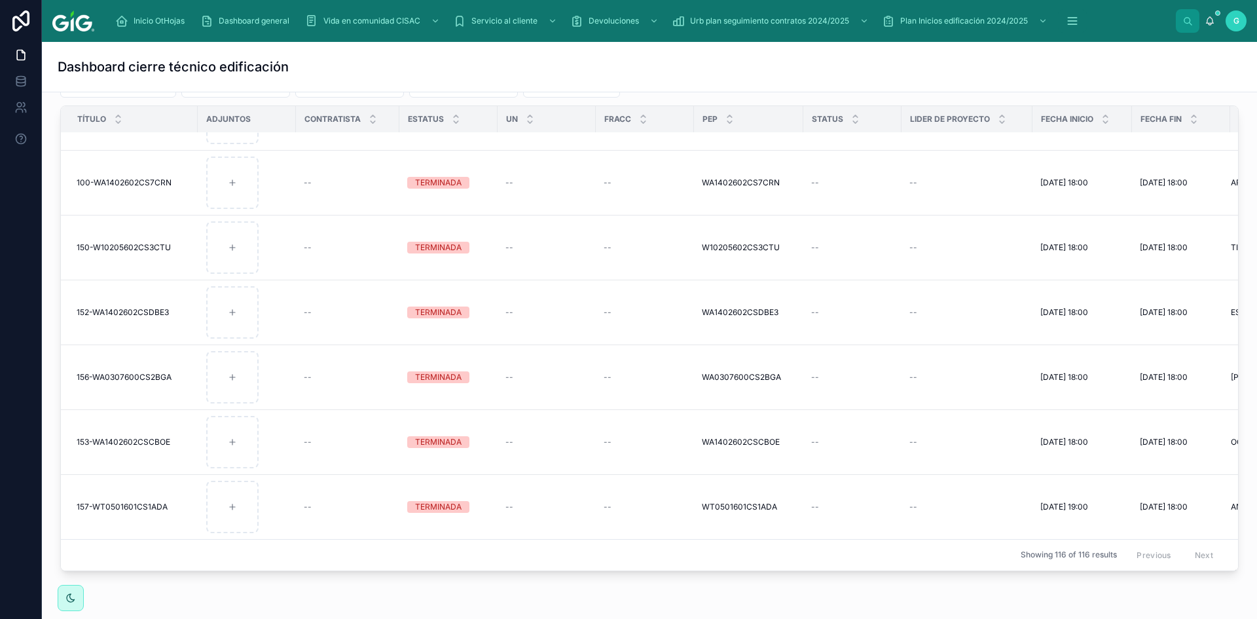
scroll to position [4518, 0]
click at [1074, 25] on icon "scrollable content" at bounding box center [1072, 20] width 13 height 13
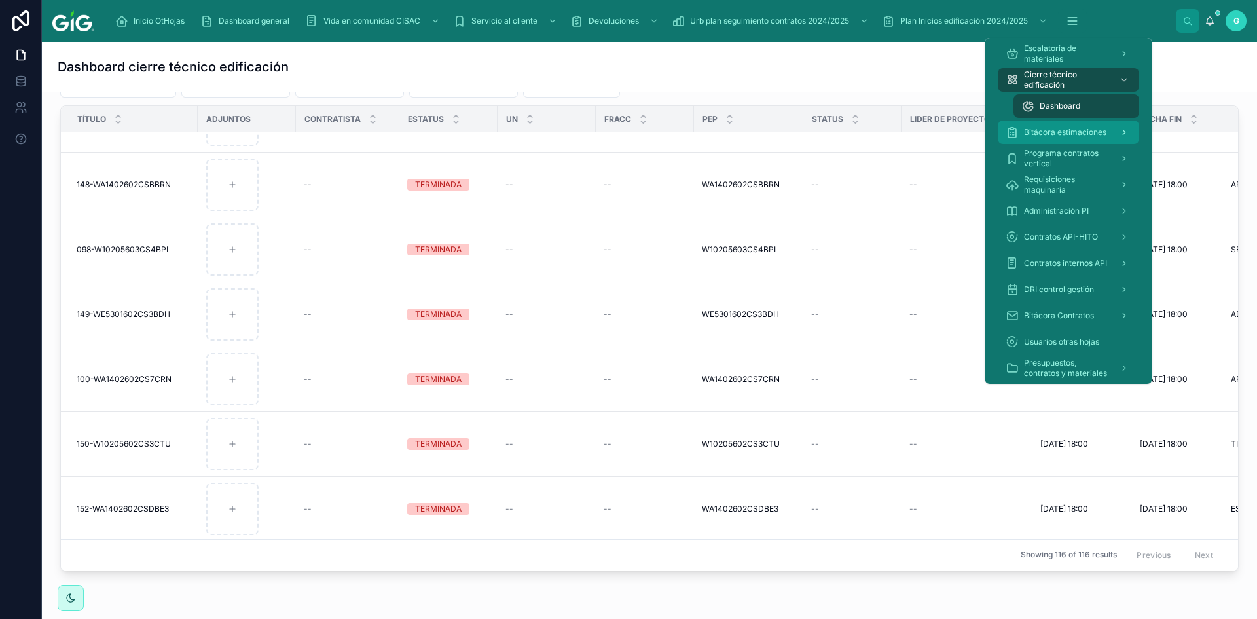
click at [1100, 132] on span "Bitácora estimaciones" at bounding box center [1065, 132] width 82 height 10
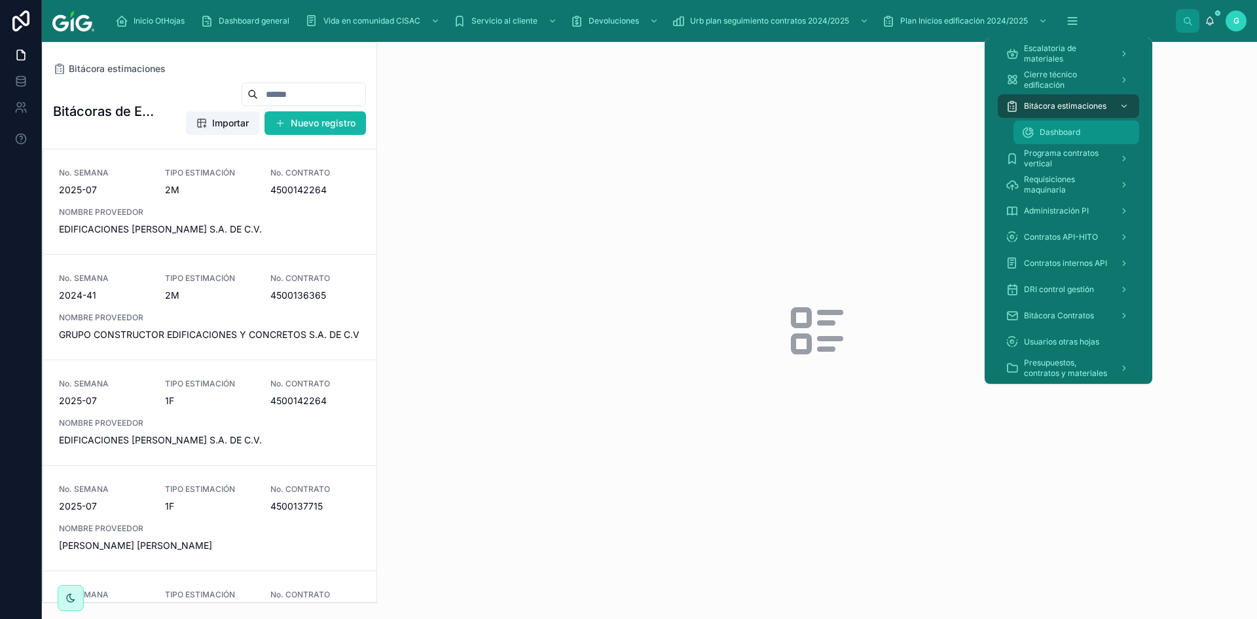
drag, startPoint x: 1043, startPoint y: 129, endPoint x: 1034, endPoint y: 141, distance: 14.5
click at [1043, 129] on span "Dashboard" at bounding box center [1060, 132] width 41 height 10
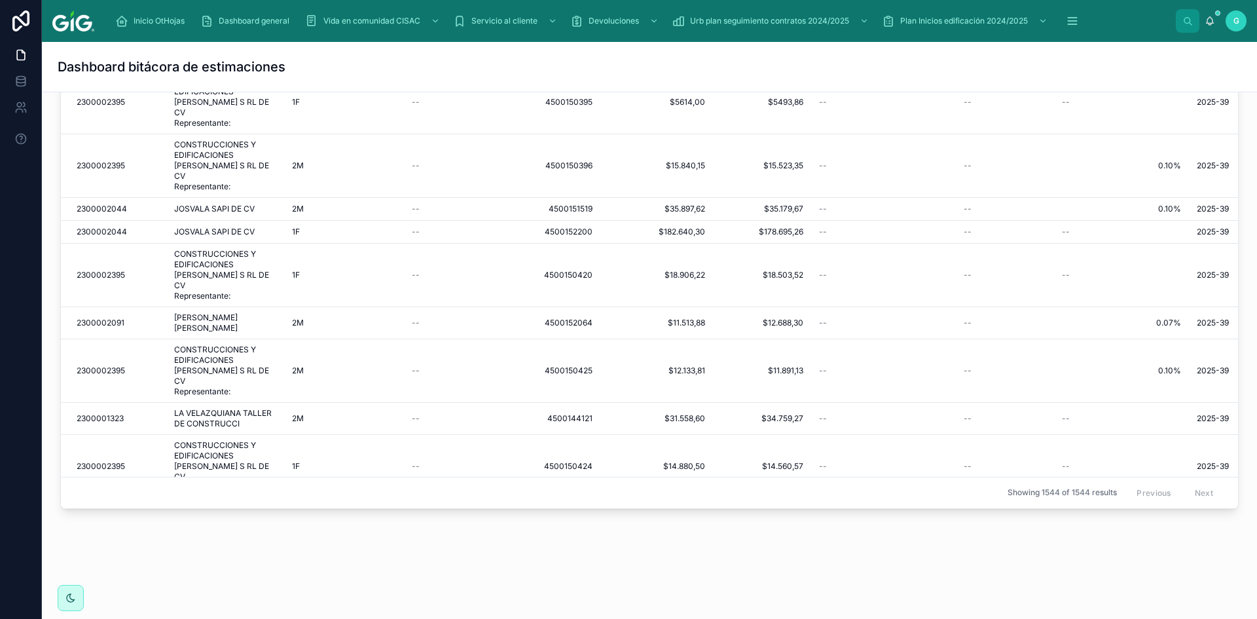
scroll to position [750, 0]
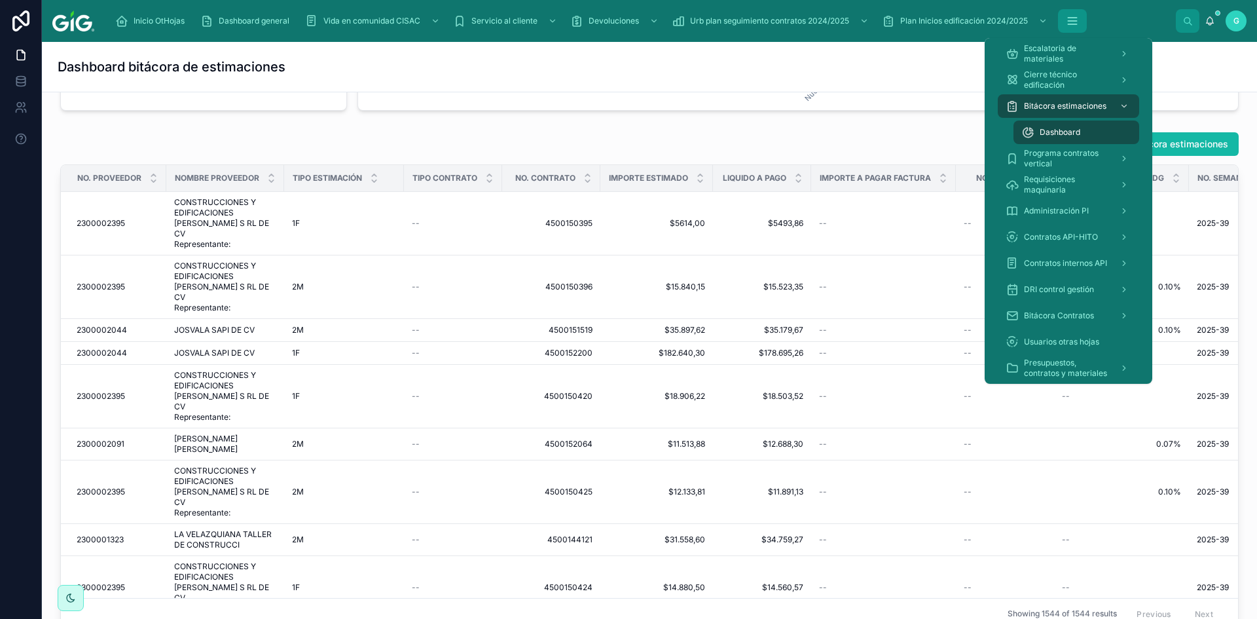
click at [1083, 18] on button "scrollable content" at bounding box center [1072, 21] width 29 height 24
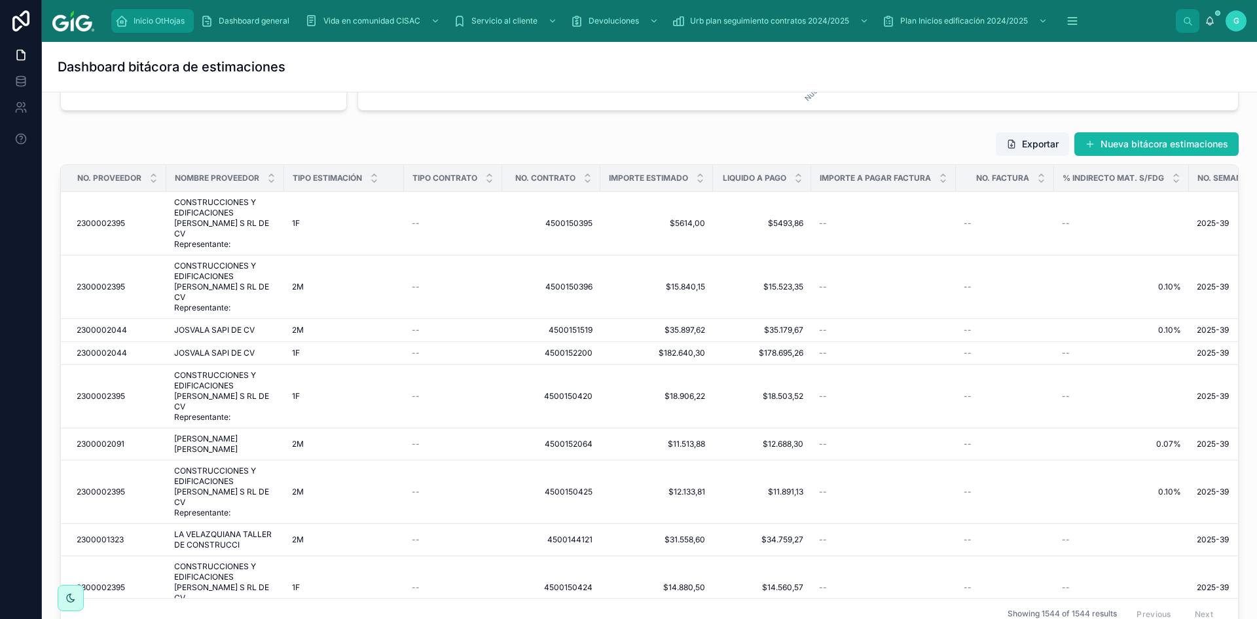
click at [141, 19] on span "Inicio OtHojas" at bounding box center [159, 21] width 51 height 10
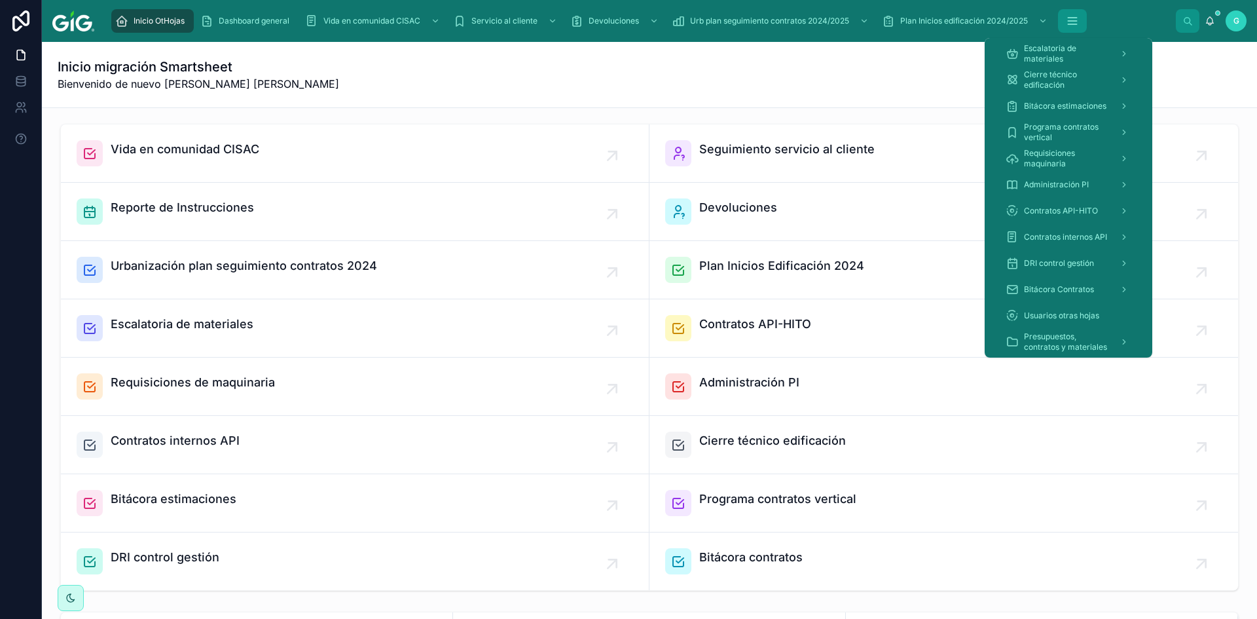
click at [1072, 21] on icon "scrollable content" at bounding box center [1072, 21] width 9 height 0
click at [1070, 341] on span "Presupuestos, contratos y materiales" at bounding box center [1066, 341] width 85 height 21
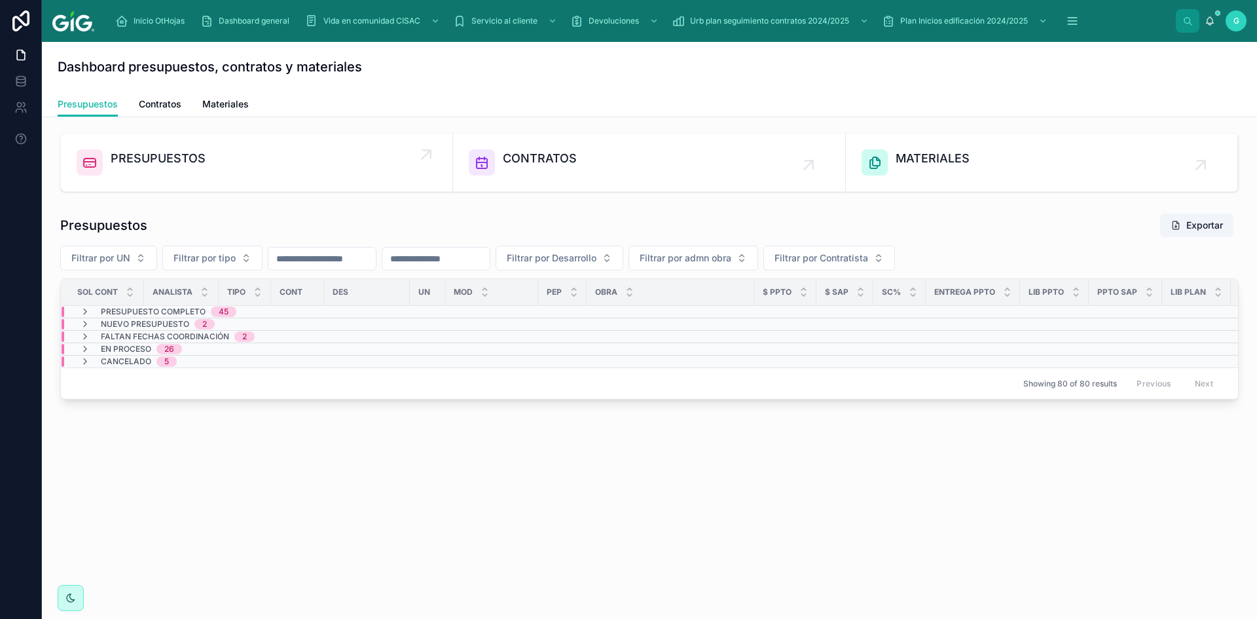
click at [184, 153] on span "PRESUPUESTOS" at bounding box center [158, 158] width 95 height 18
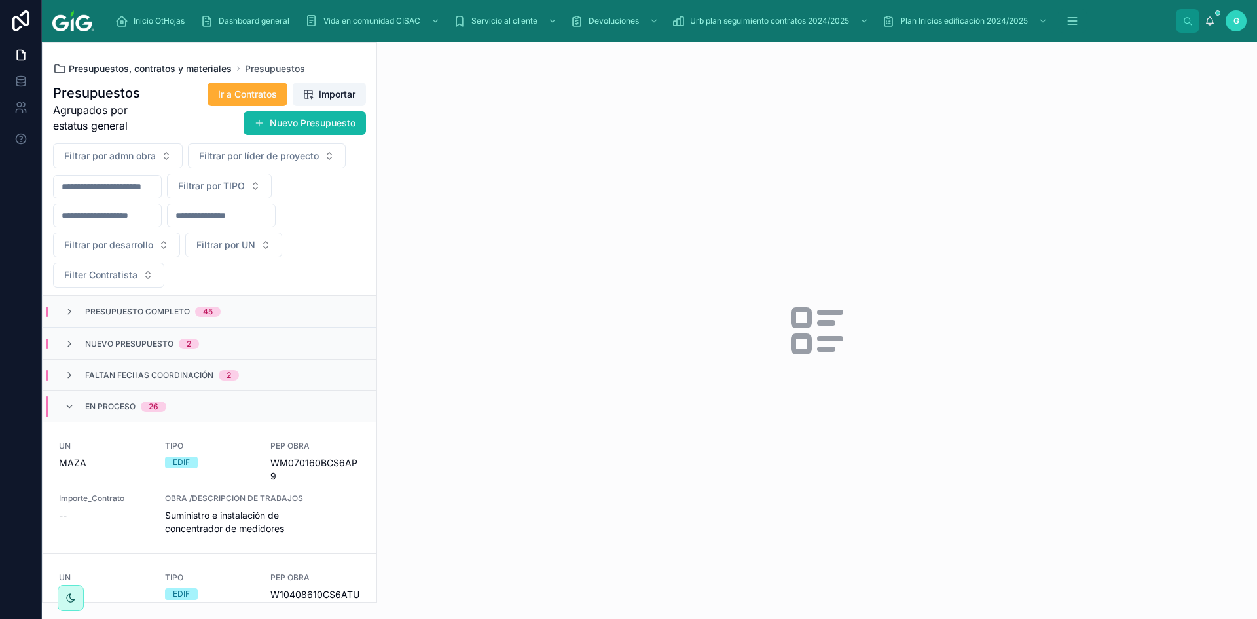
click at [159, 66] on span "Presupuestos, contratos y materiales" at bounding box center [150, 68] width 163 height 13
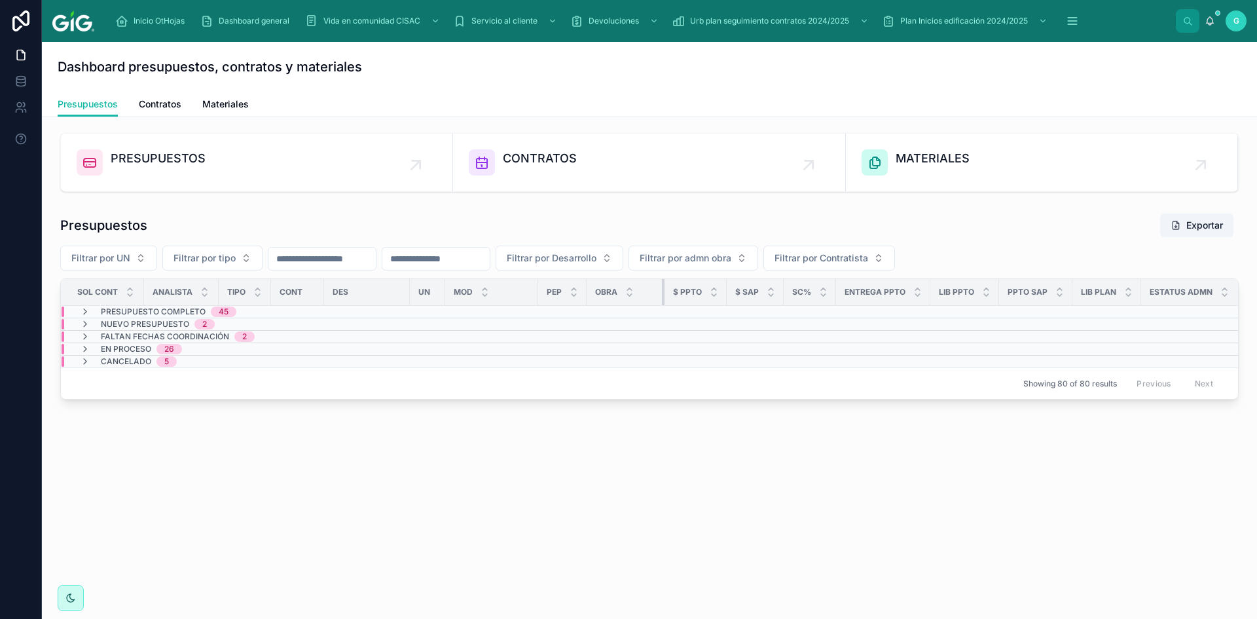
drag, startPoint x: 750, startPoint y: 294, endPoint x: 657, endPoint y: 297, distance: 93.7
click at [662, 297] on div at bounding box center [664, 292] width 5 height 26
click at [156, 98] on span "Contratos" at bounding box center [160, 104] width 43 height 13
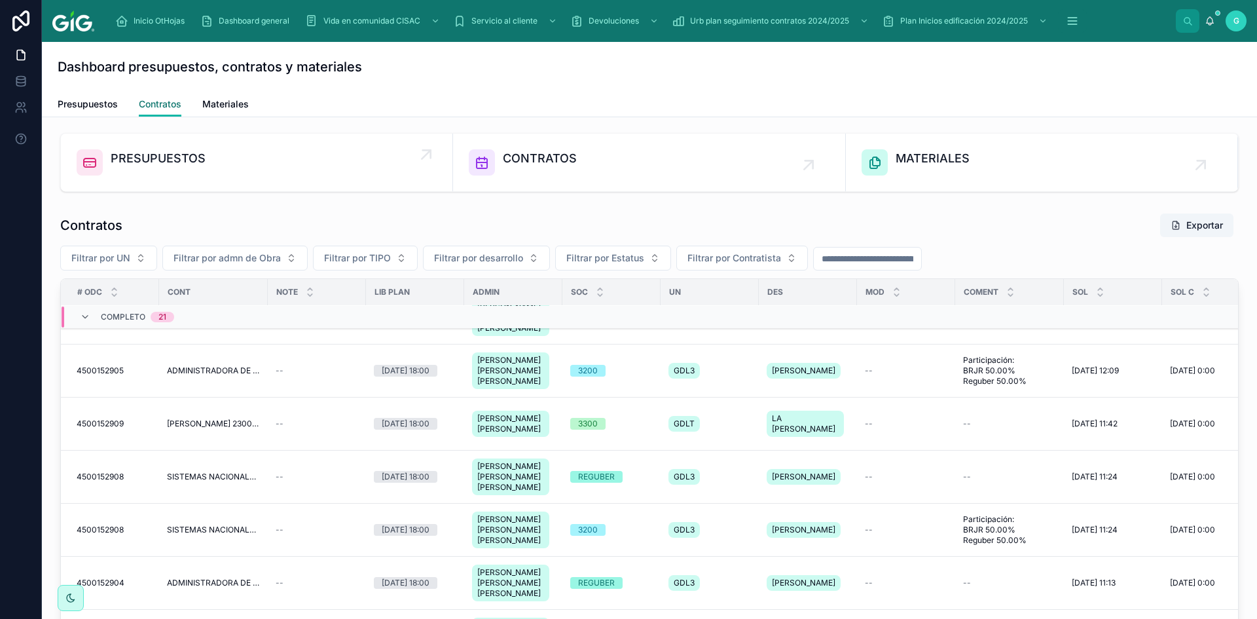
scroll to position [1632, 0]
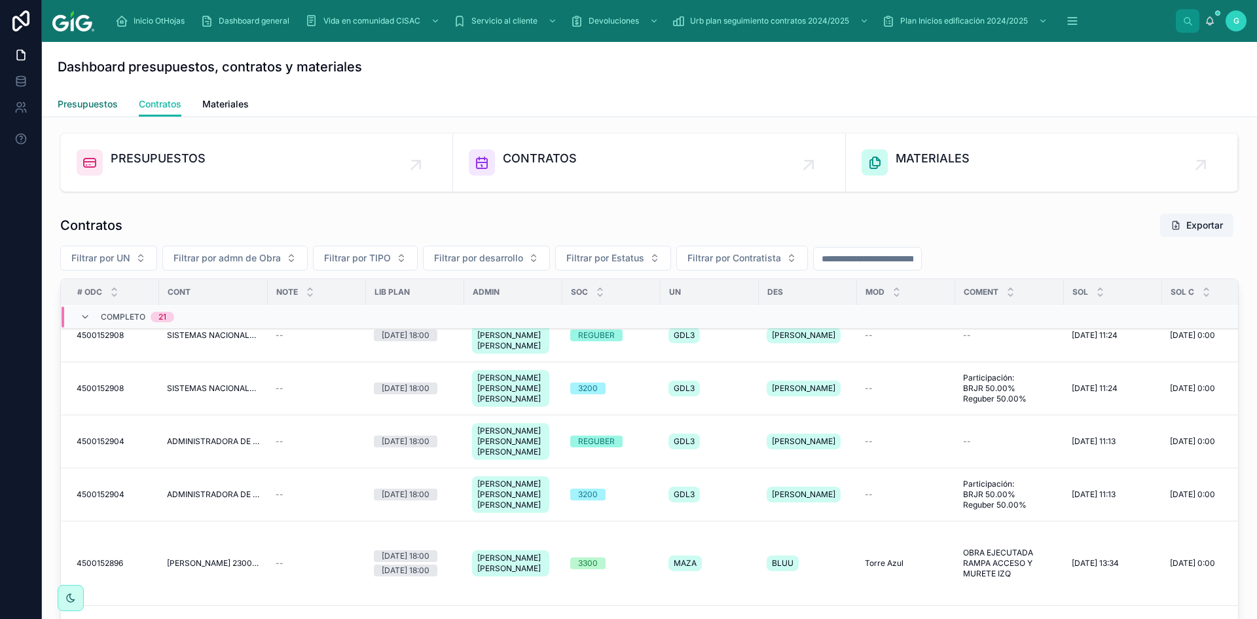
click at [93, 100] on span "Presupuestos" at bounding box center [88, 104] width 60 height 13
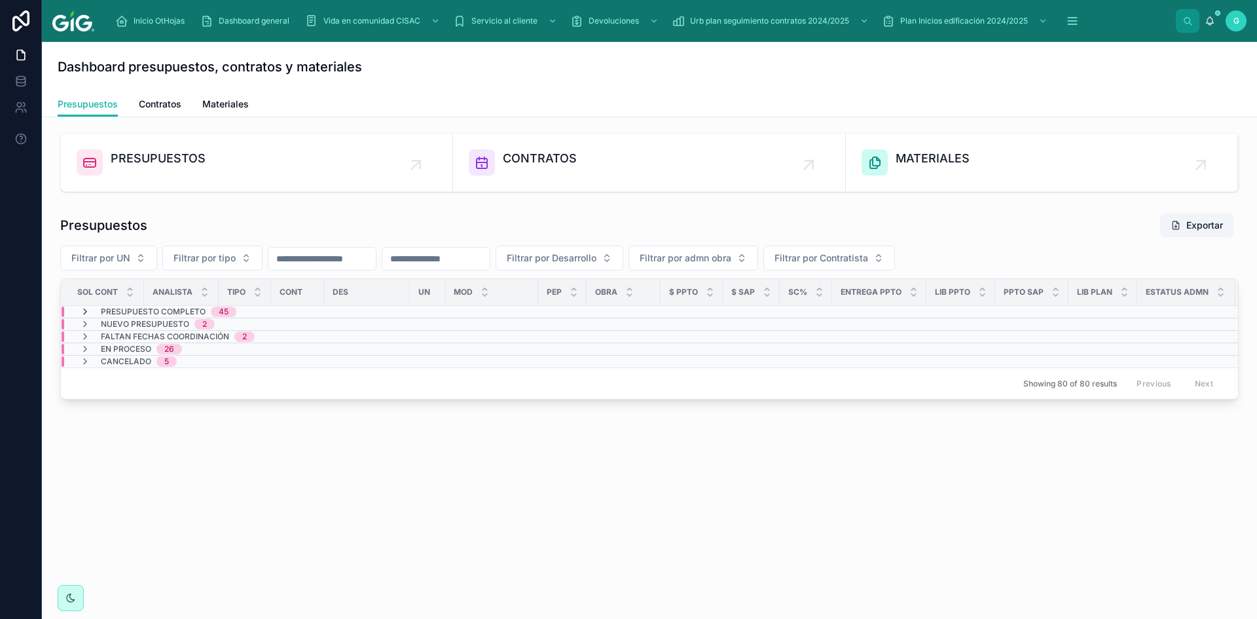
click at [86, 313] on icon at bounding box center [85, 311] width 10 height 10
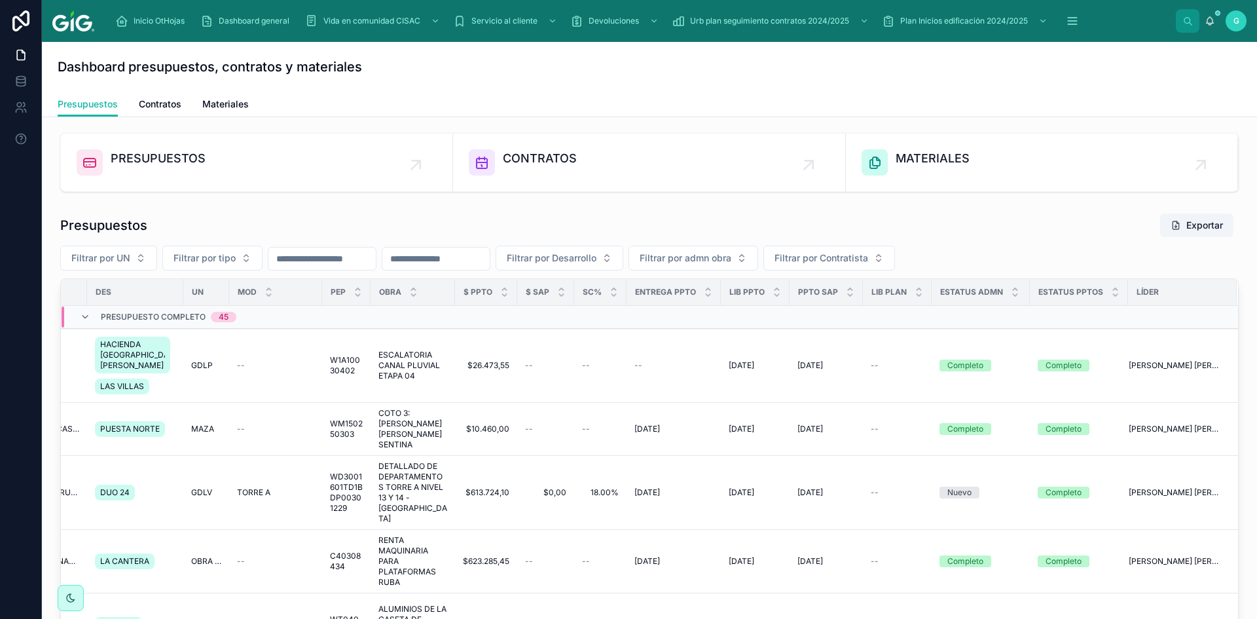
drag, startPoint x: 1246, startPoint y: 369, endPoint x: 1247, endPoint y: 395, distance: 26.2
click at [1247, 395] on div "Dashboard presupuestos, contratos y materiales Presupuestos Presupuestos Contra…" at bounding box center [649, 330] width 1215 height 577
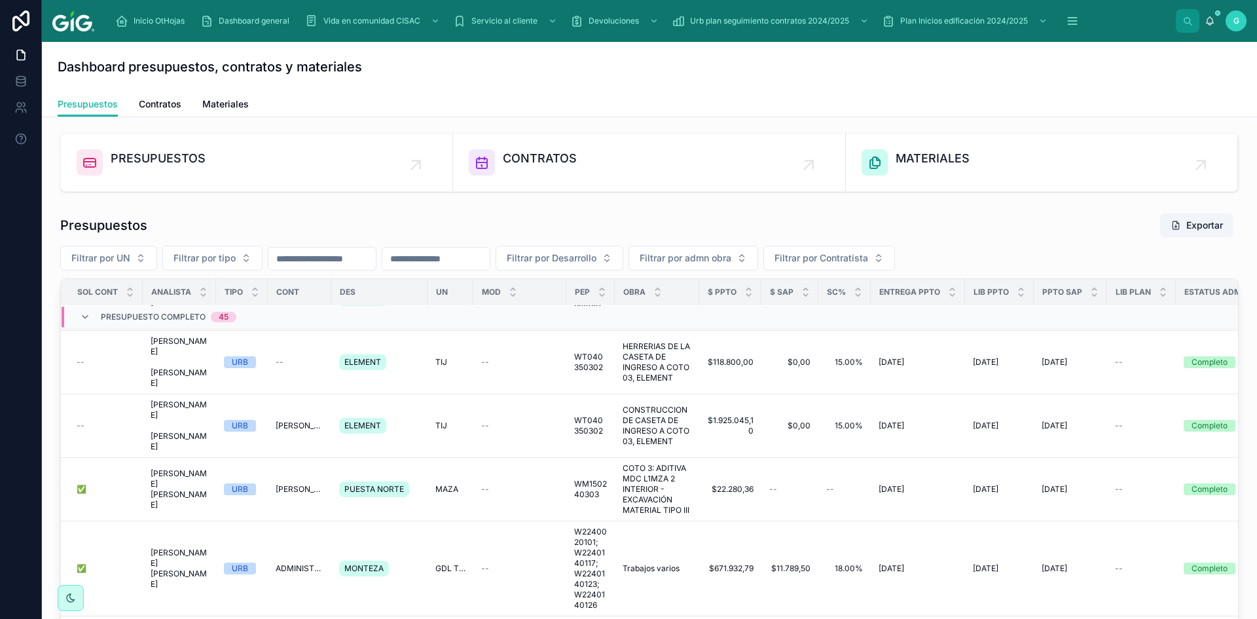
scroll to position [458, 0]
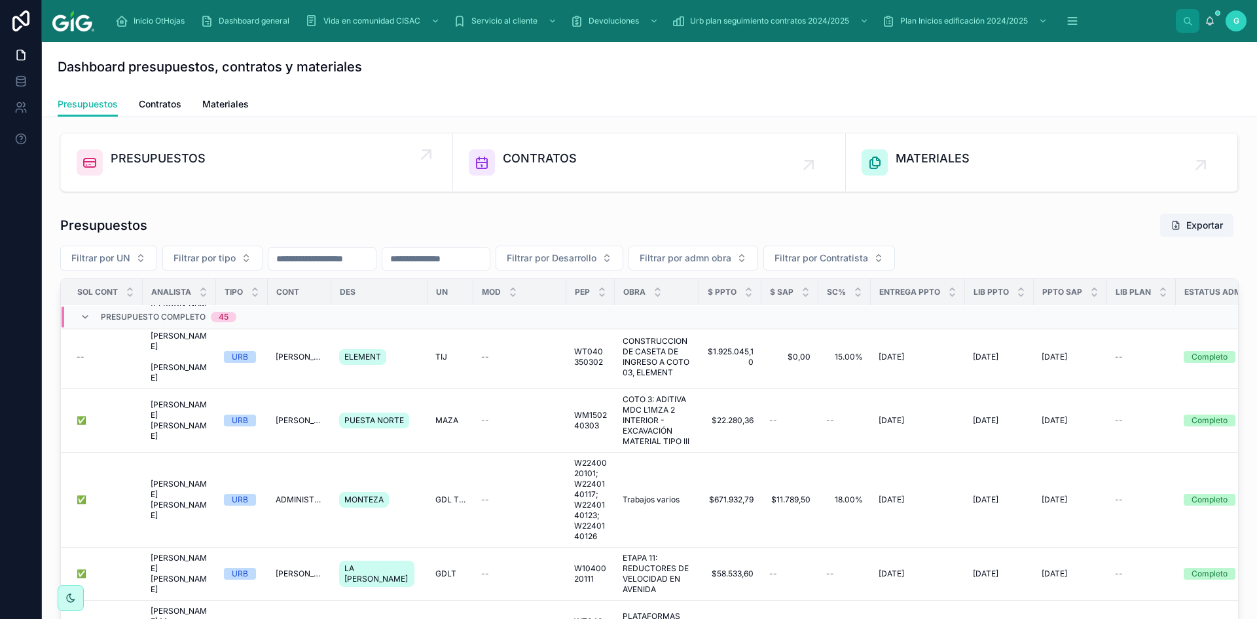
click at [162, 158] on span "PRESUPUESTOS" at bounding box center [158, 158] width 95 height 18
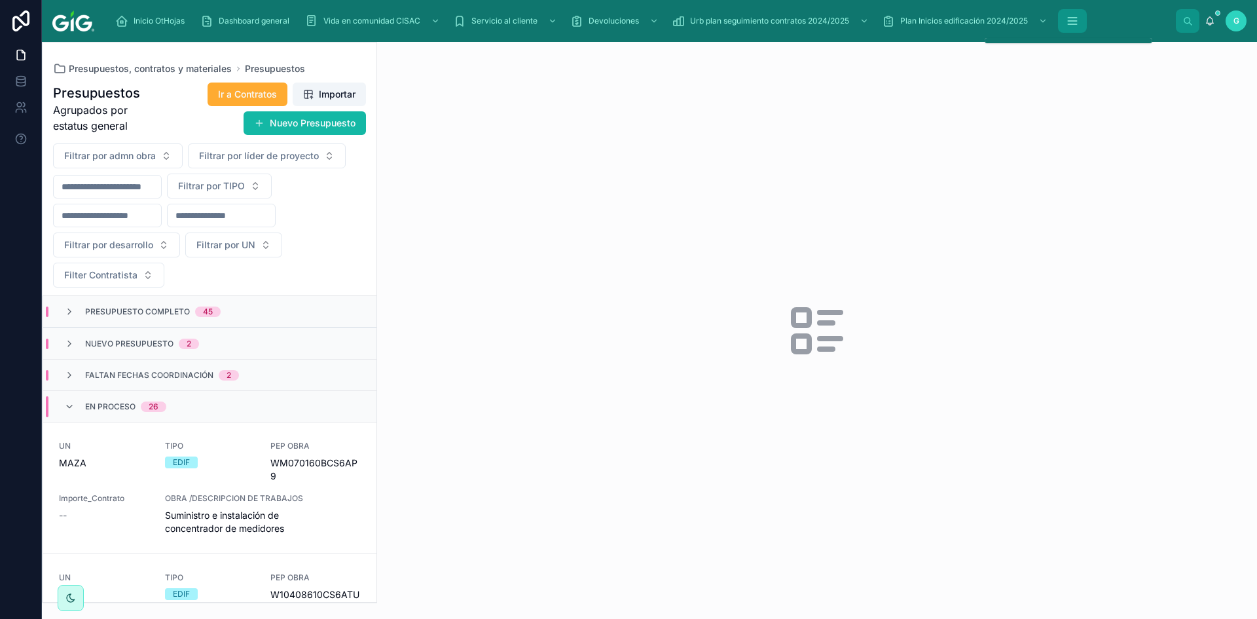
click at [1074, 21] on icon "scrollable content" at bounding box center [1072, 21] width 9 height 0
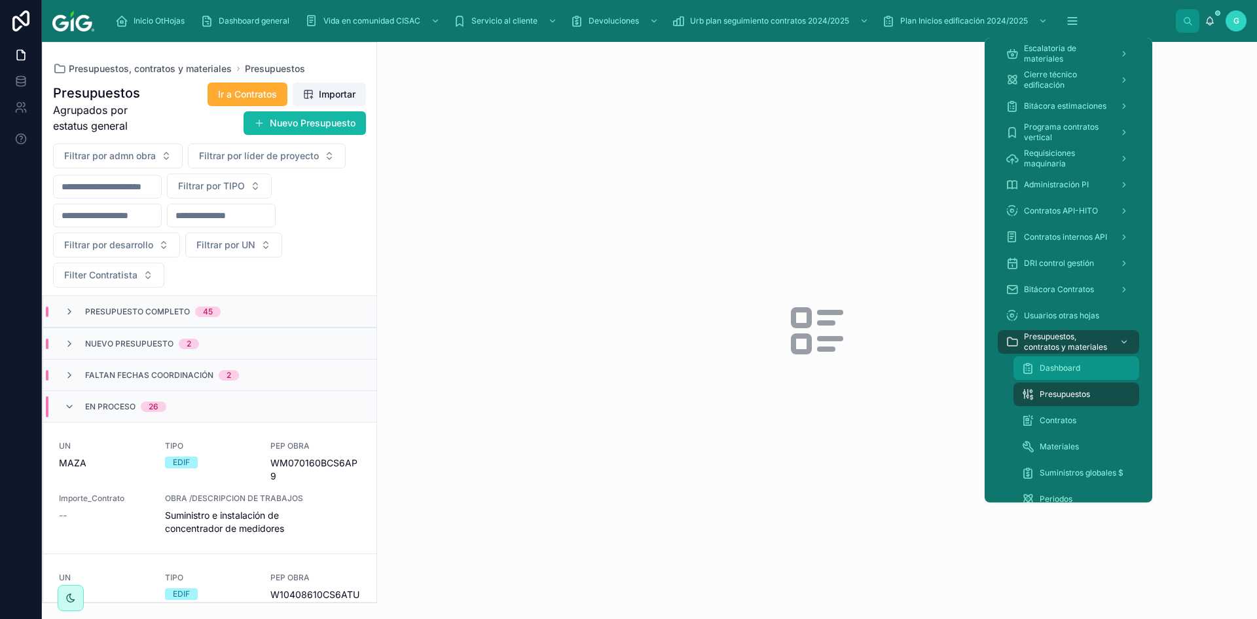
click at [1052, 373] on span "Dashboard" at bounding box center [1060, 368] width 41 height 10
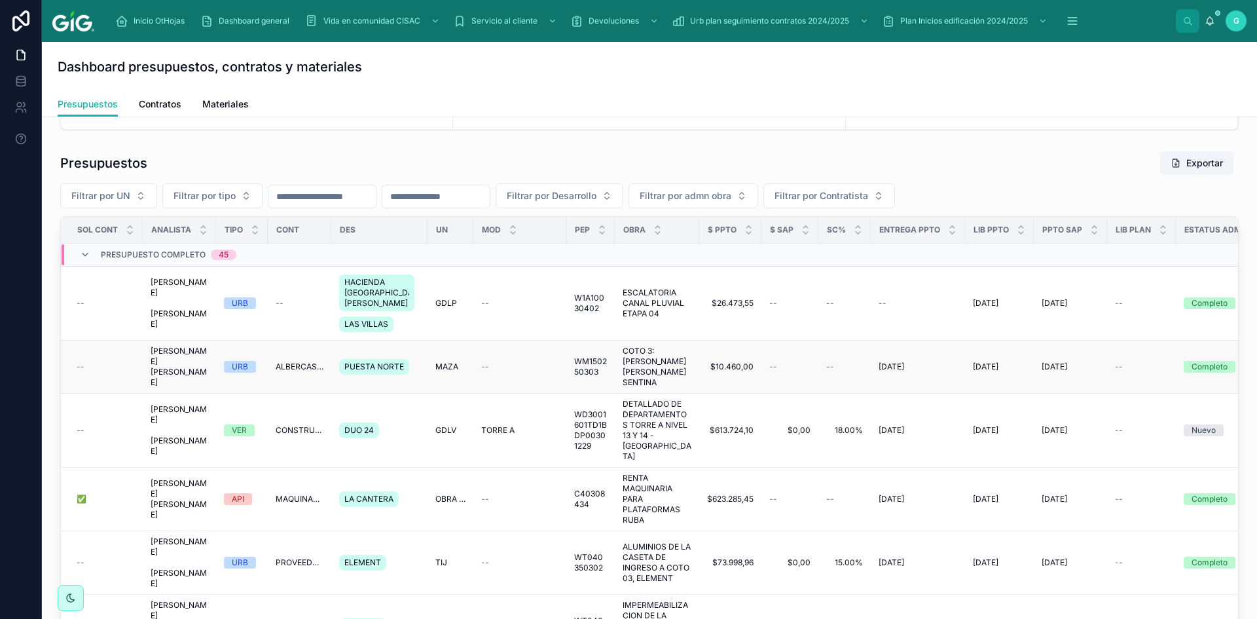
scroll to position [50, 0]
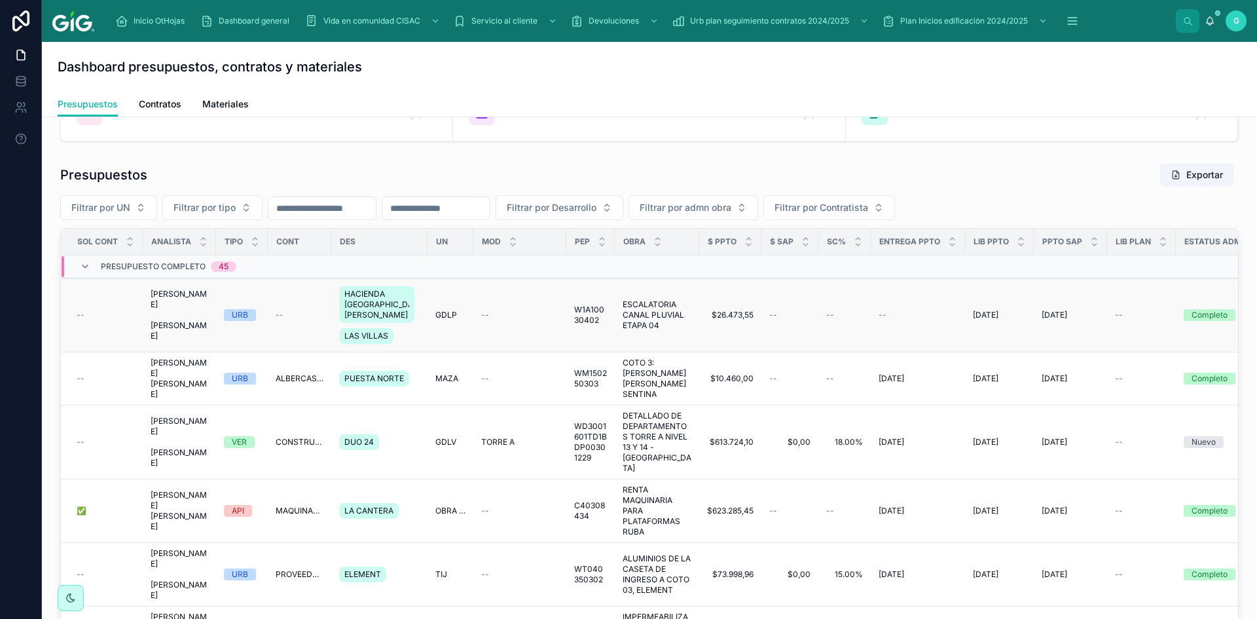
click at [165, 310] on span "[PERSON_NAME] [PERSON_NAME]" at bounding box center [180, 315] width 58 height 52
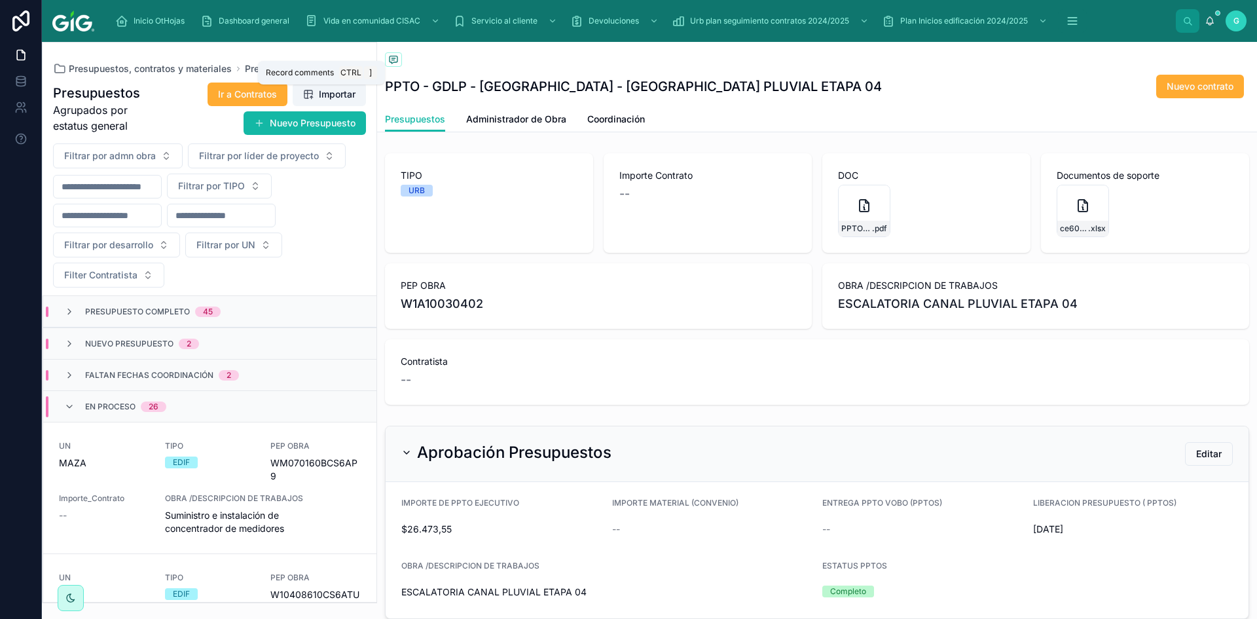
click at [399, 62] on span at bounding box center [393, 59] width 17 height 14
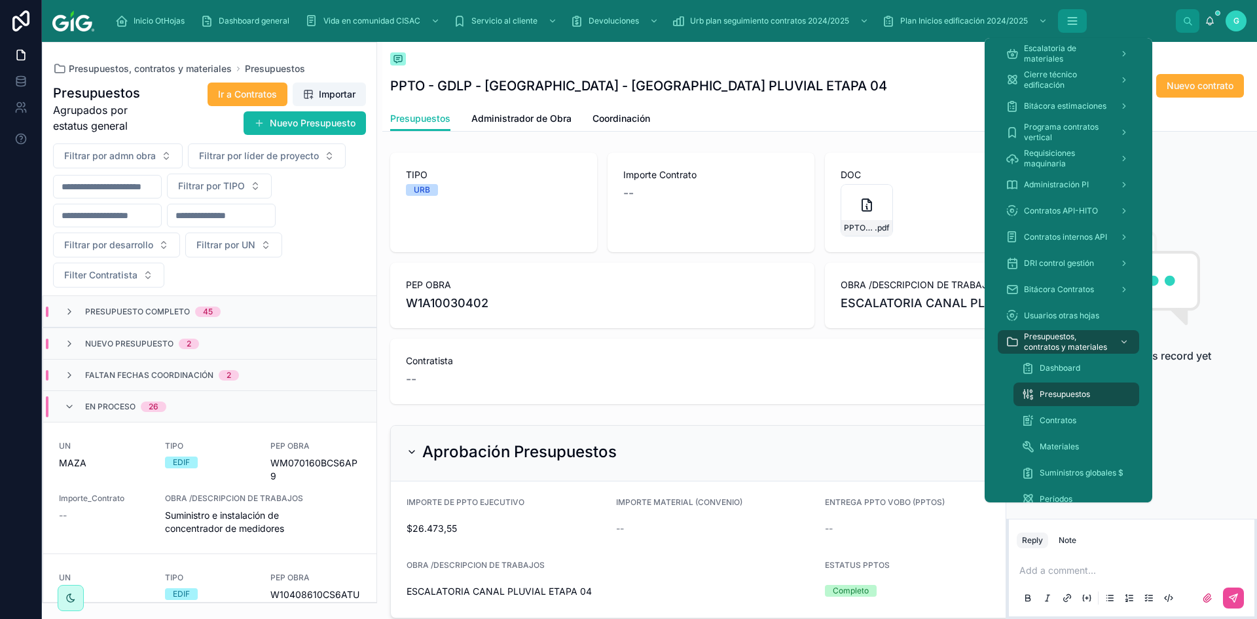
click at [1074, 21] on icon "scrollable content" at bounding box center [1072, 21] width 9 height 0
click at [1048, 340] on span "Presupuestos, contratos y materiales" at bounding box center [1066, 341] width 85 height 21
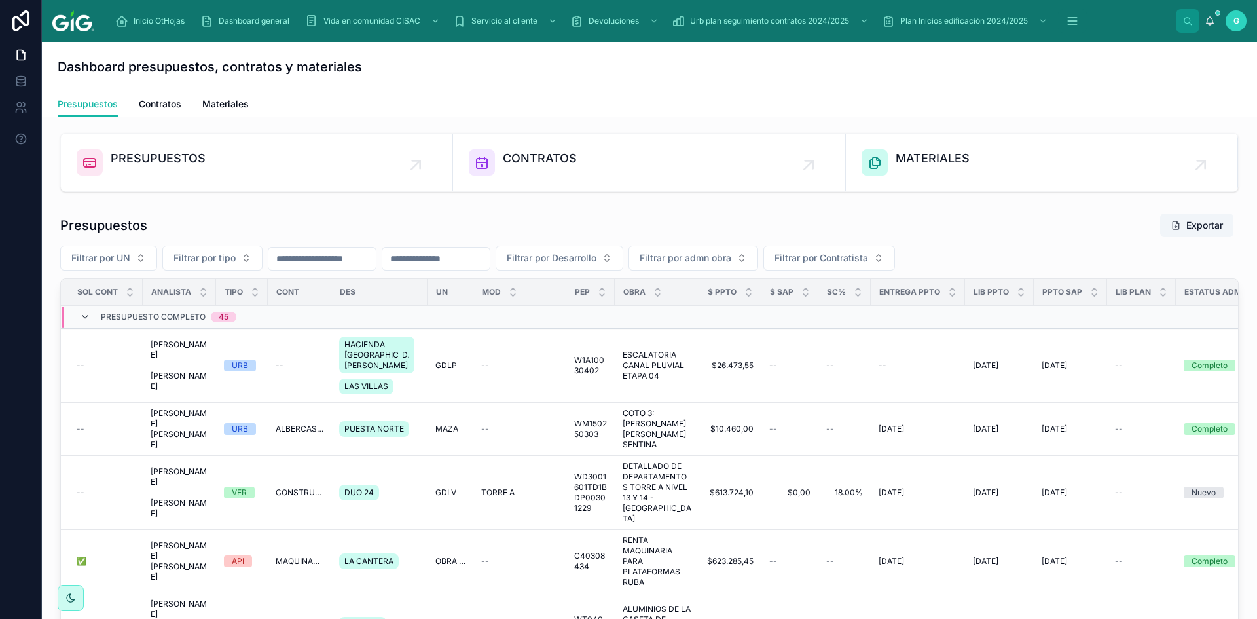
click at [87, 316] on icon at bounding box center [85, 317] width 10 height 10
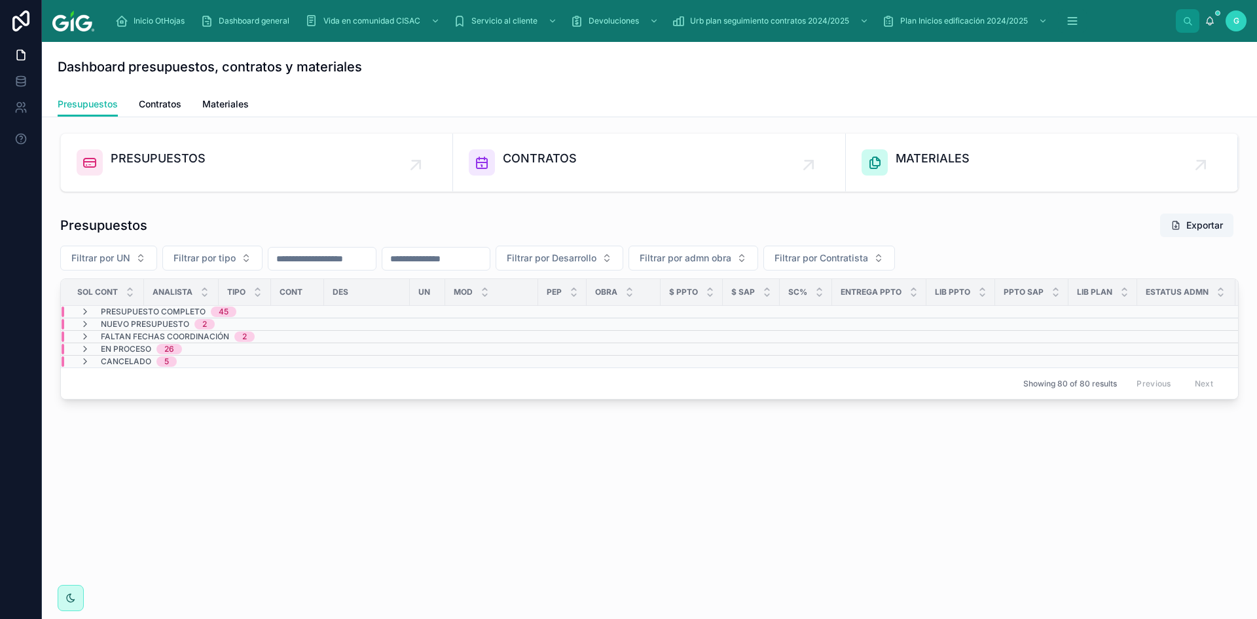
click at [103, 310] on span "Presupuesto Completo" at bounding box center [153, 311] width 105 height 10
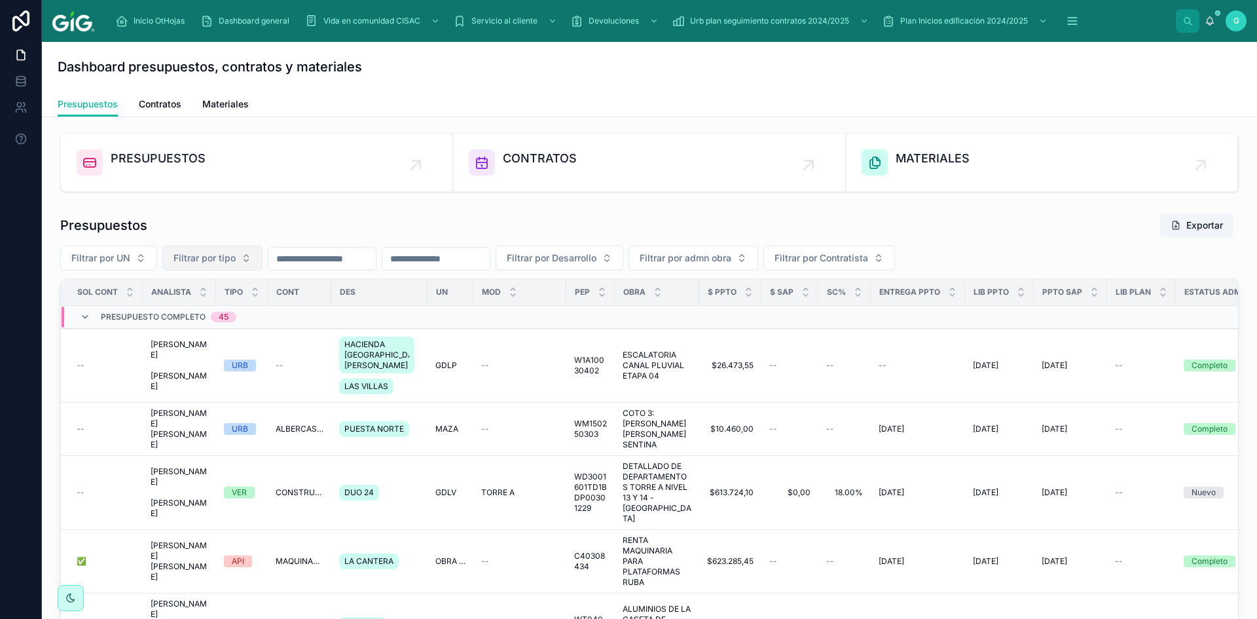
click at [238, 254] on button "Filtrar por tipo" at bounding box center [212, 258] width 100 height 25
click at [157, 331] on div "EDIF" at bounding box center [212, 331] width 157 height 21
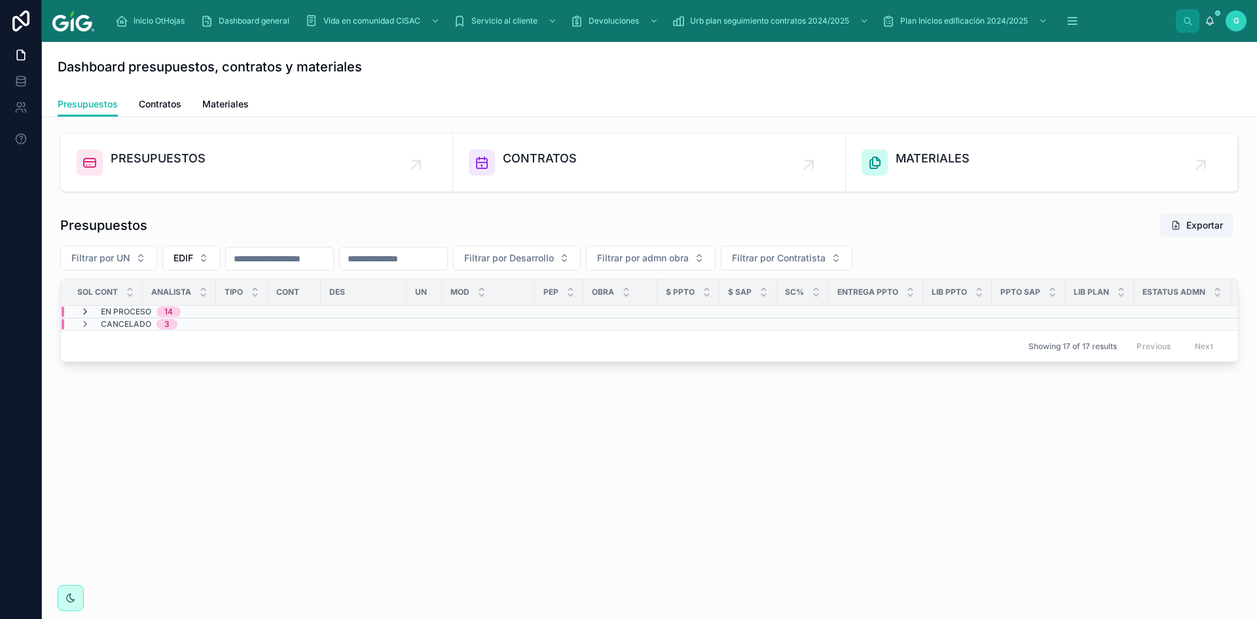
click at [84, 310] on icon at bounding box center [85, 311] width 10 height 10
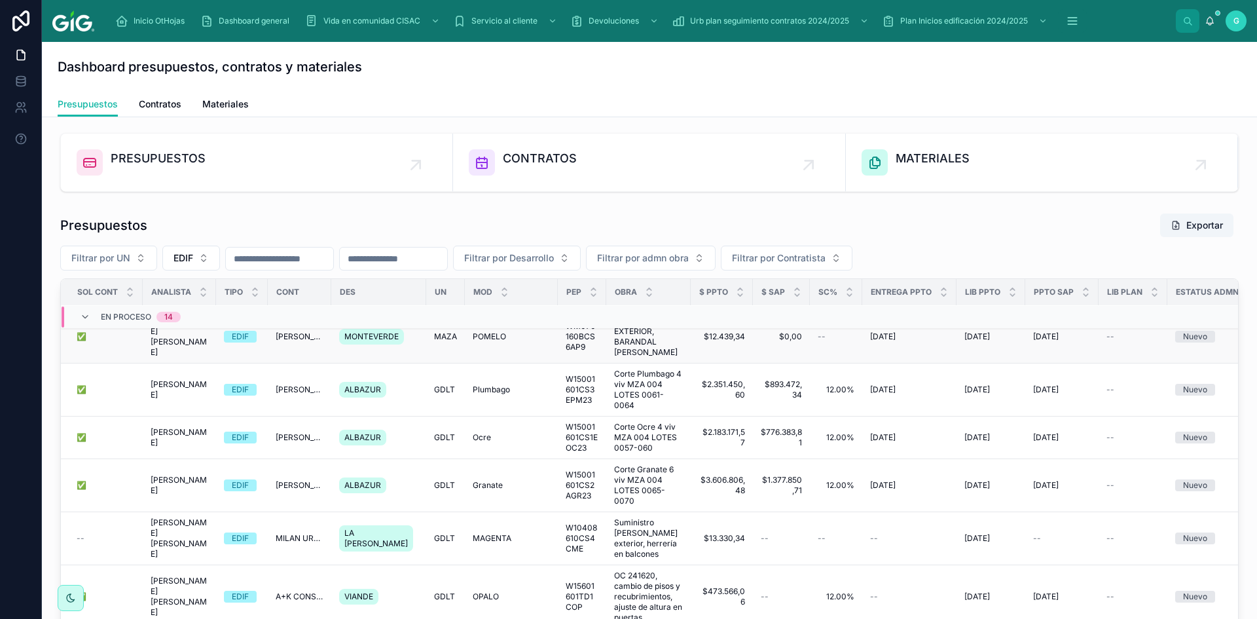
scroll to position [327, 0]
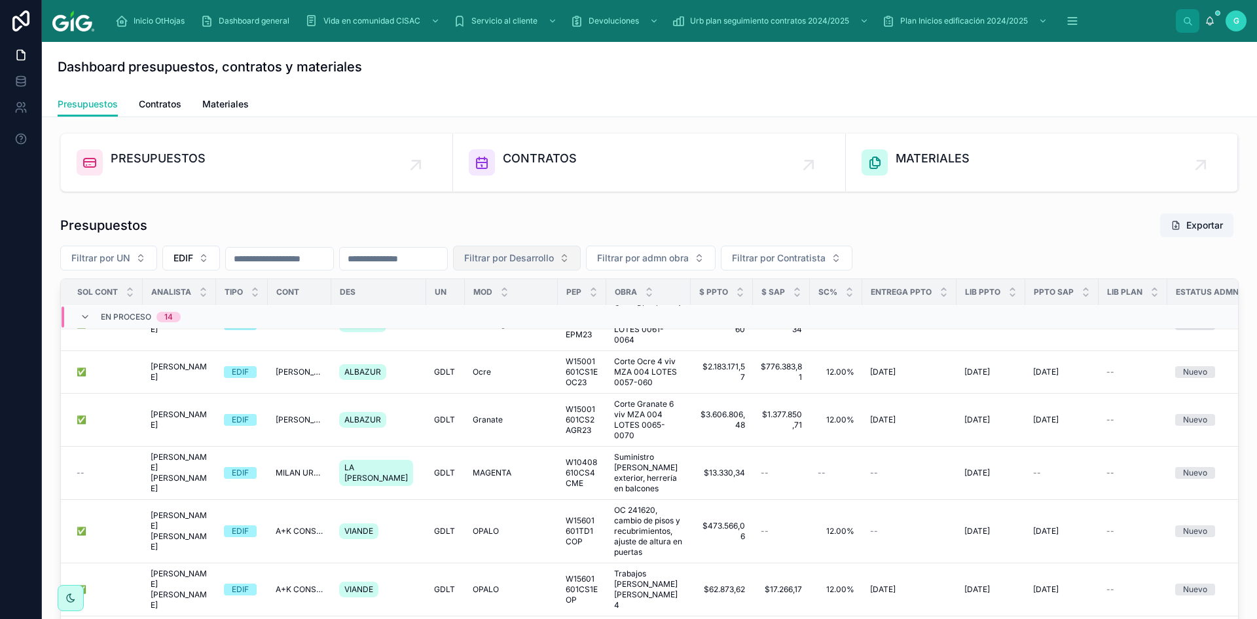
click at [554, 257] on span "Filtrar por Desarrollo" at bounding box center [509, 257] width 90 height 13
type input "****"
click at [547, 313] on span "LA [PERSON_NAME]" at bounding box center [556, 310] width 90 height 13
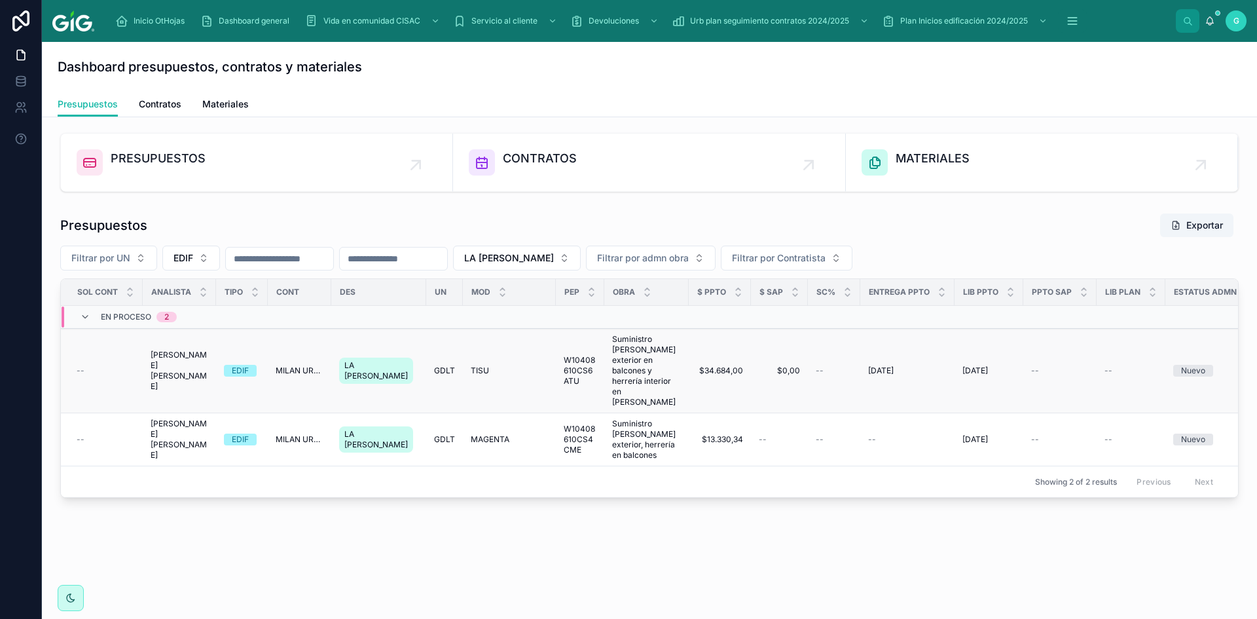
click at [193, 350] on span "[PERSON_NAME] [PERSON_NAME]" at bounding box center [180, 371] width 58 height 42
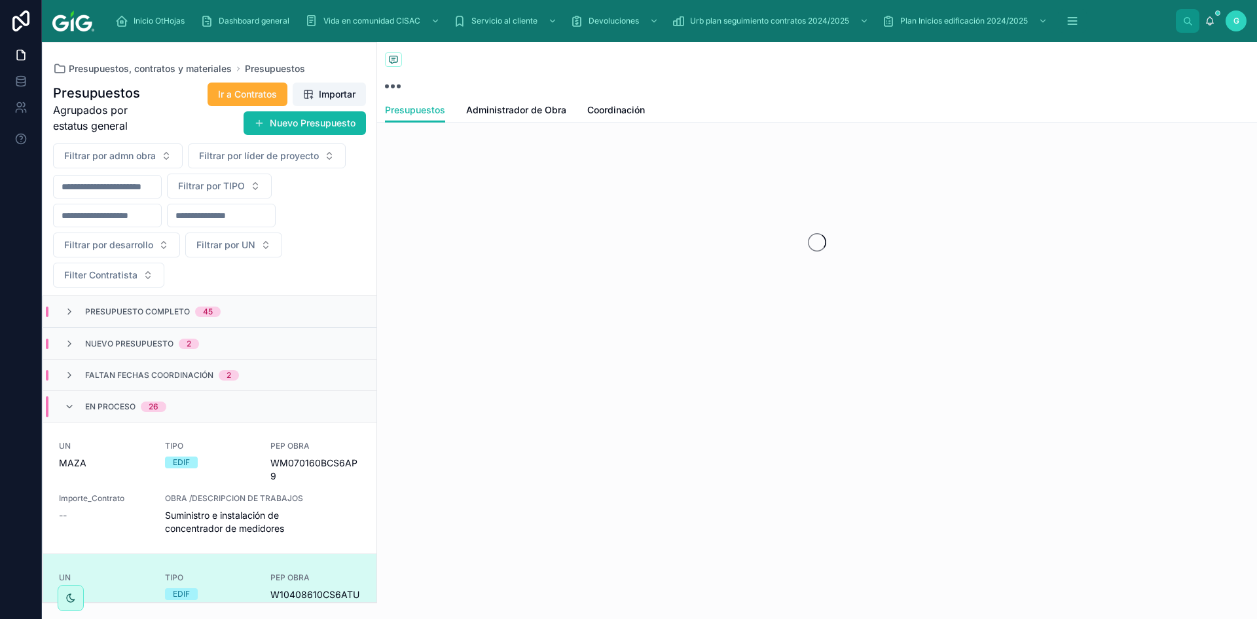
scroll to position [257, 0]
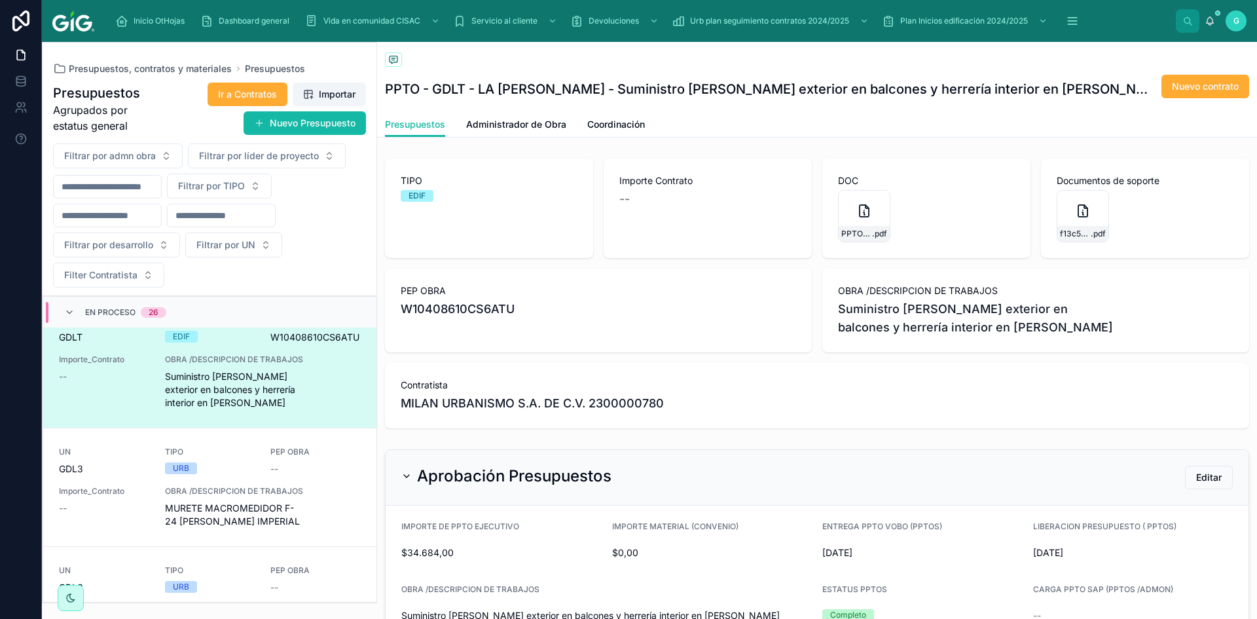
scroll to position [262, 0]
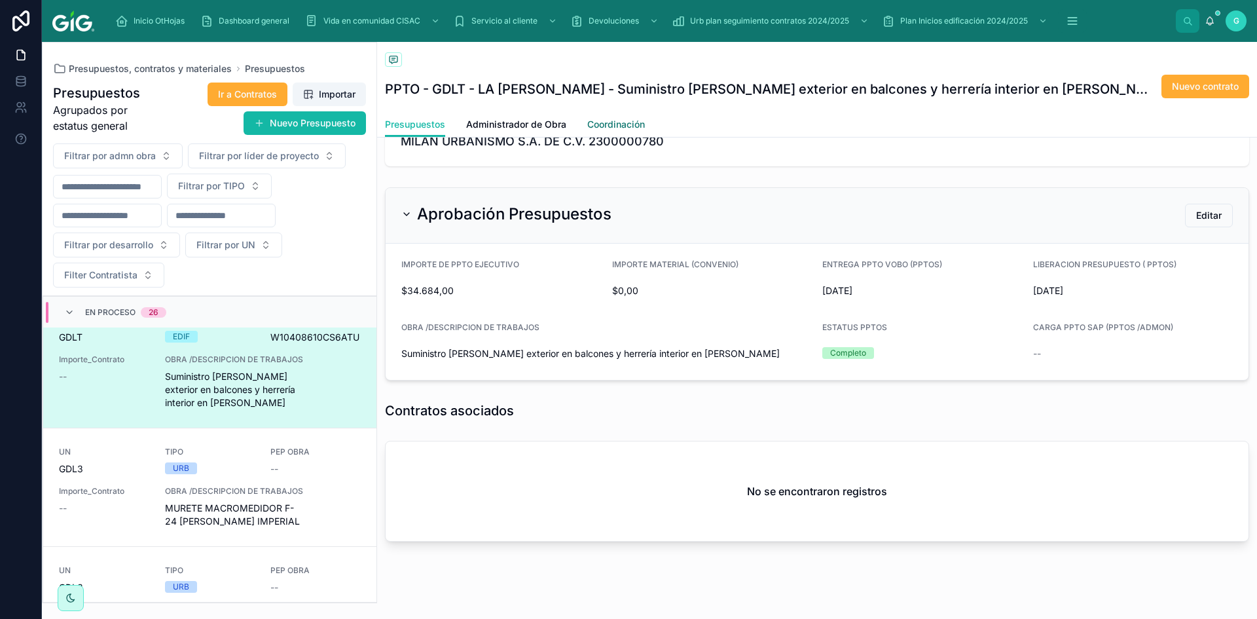
click at [606, 118] on span "Coordinación" at bounding box center [616, 124] width 58 height 13
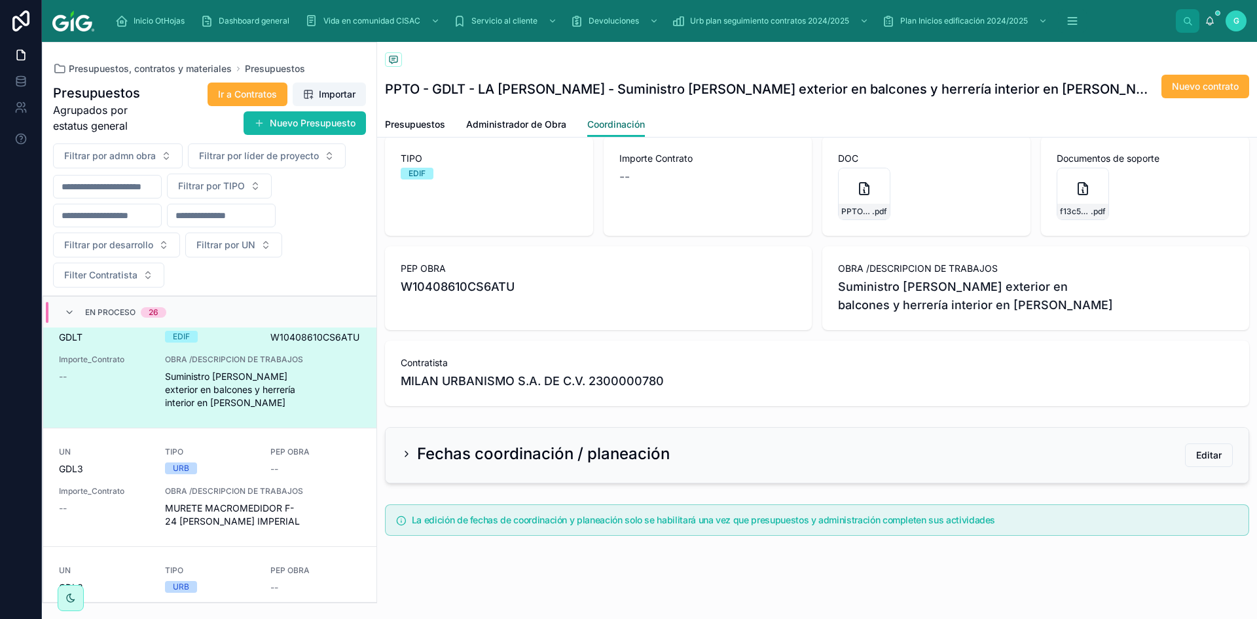
scroll to position [109, 0]
click at [1204, 449] on span "Editar" at bounding box center [1209, 454] width 26 height 13
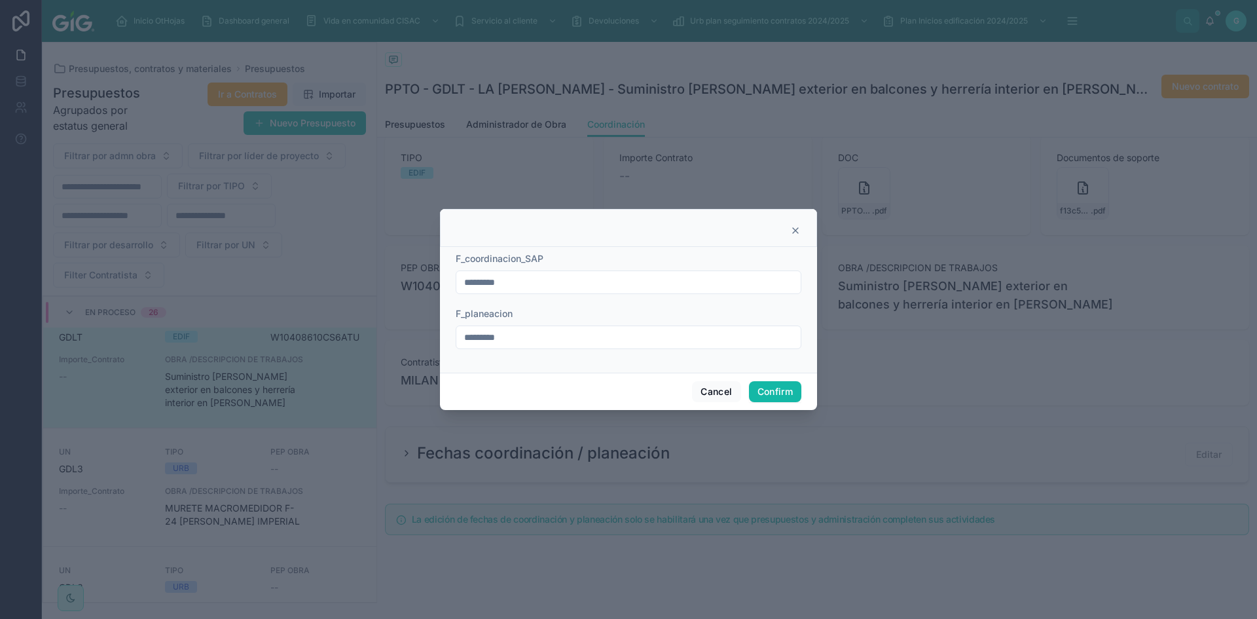
click at [797, 234] on icon at bounding box center [795, 230] width 10 height 10
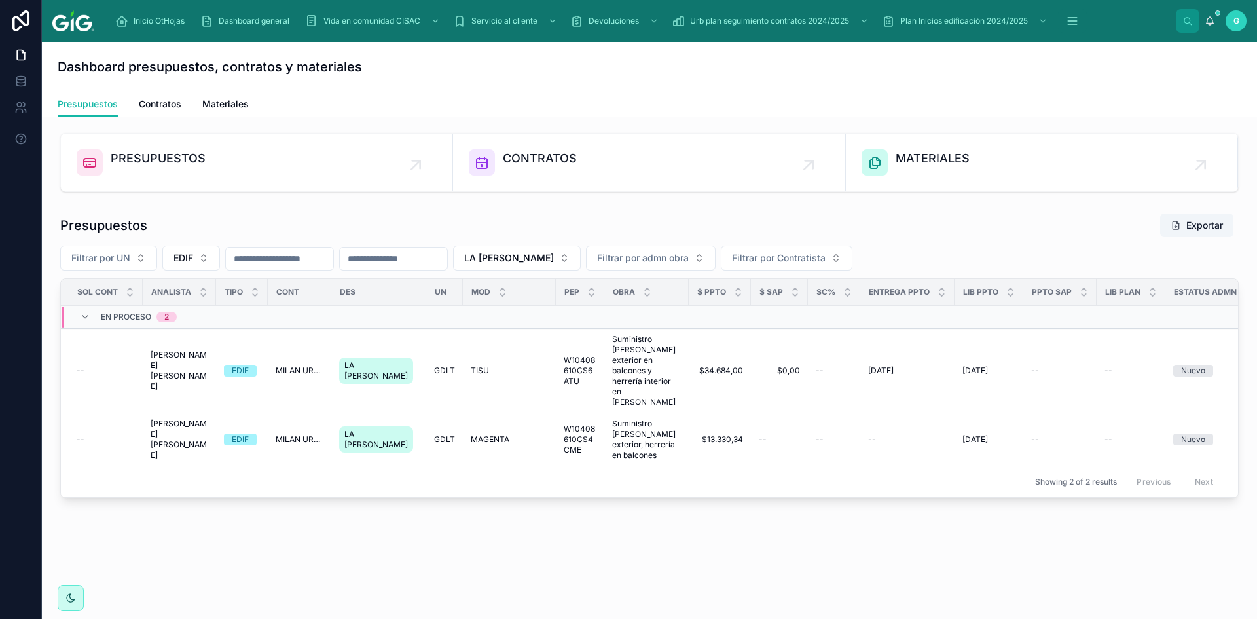
drag, startPoint x: 642, startPoint y: 475, endPoint x: 790, endPoint y: 464, distance: 149.0
click at [790, 466] on div "Showing 2 of 2 results Previous Next" at bounding box center [649, 481] width 1177 height 31
drag, startPoint x: 796, startPoint y: 472, endPoint x: 870, endPoint y: 471, distance: 74.0
click at [870, 471] on div "Showing 2 of 2 results Previous Next" at bounding box center [649, 481] width 1177 height 31
click at [194, 263] on button "EDIF" at bounding box center [191, 258] width 58 height 25
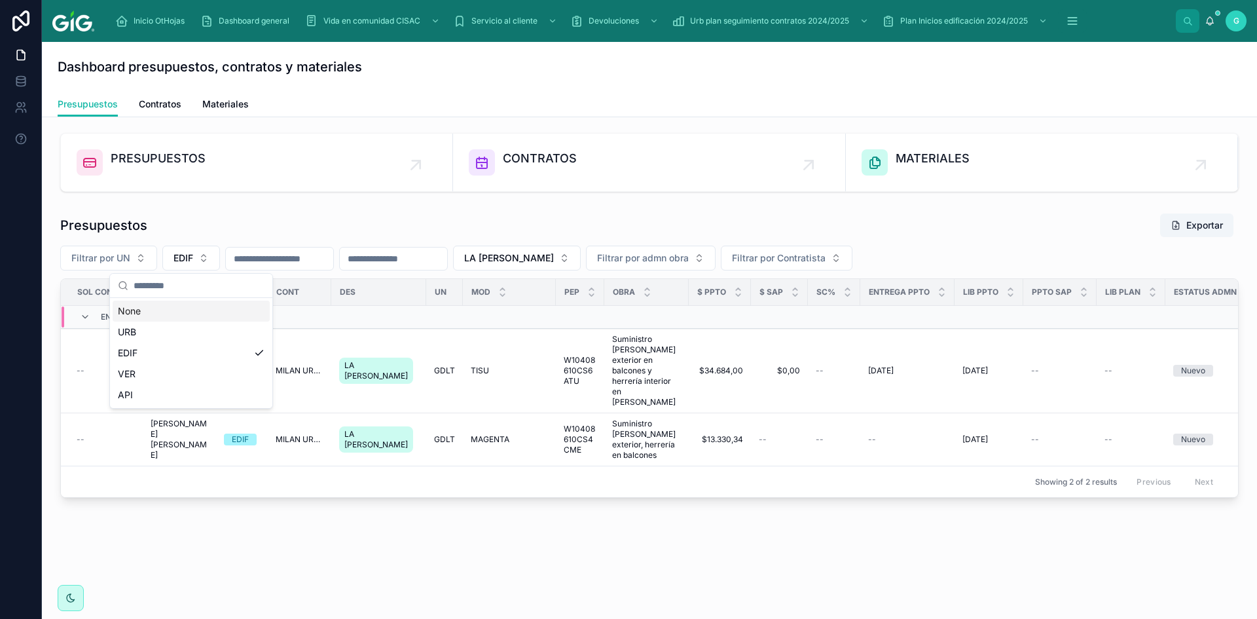
click at [143, 307] on div "None" at bounding box center [191, 311] width 157 height 21
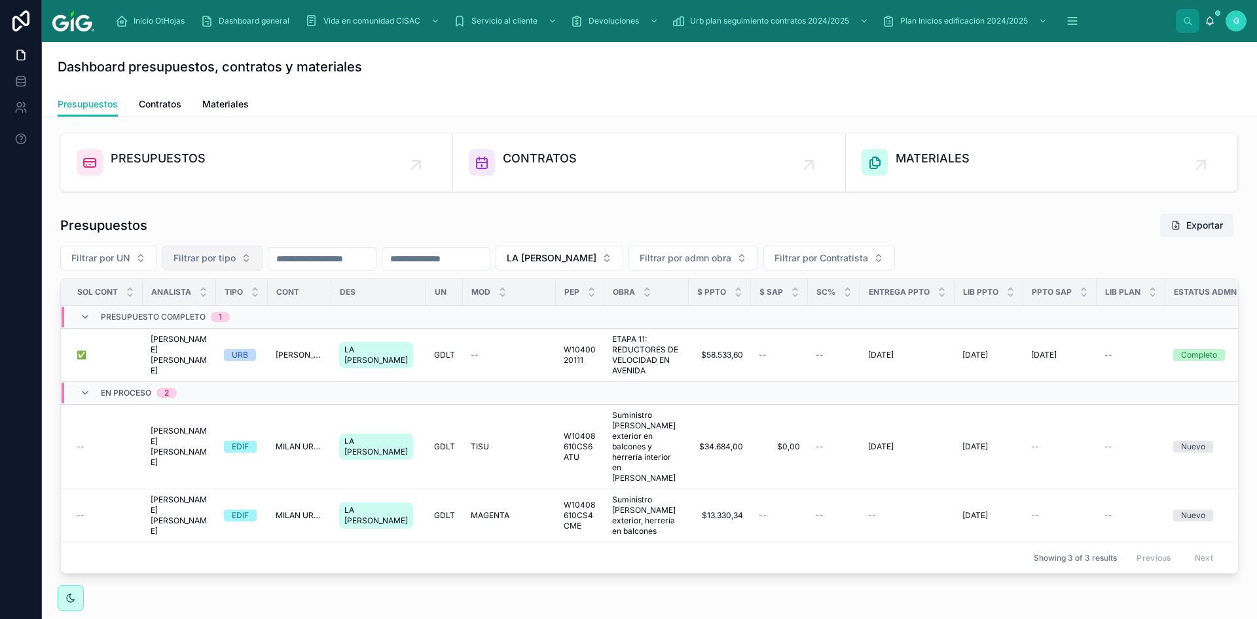
click at [242, 261] on button "Filtrar por tipo" at bounding box center [212, 258] width 100 height 25
click at [156, 333] on div "EDIF" at bounding box center [212, 331] width 157 height 21
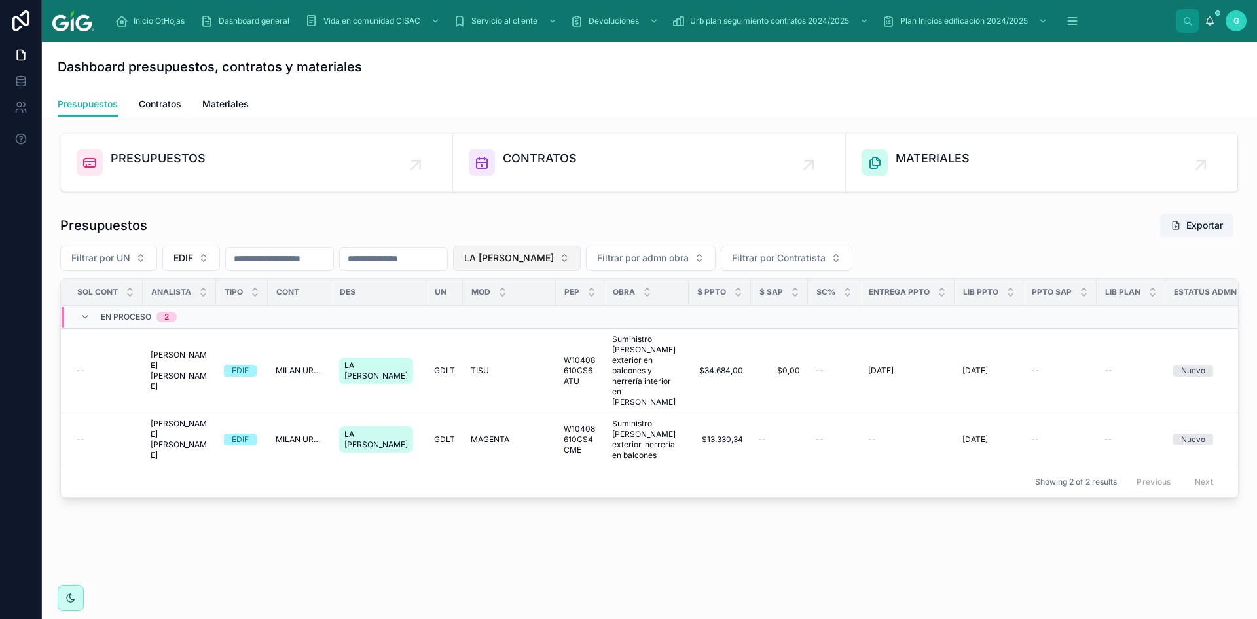
click at [581, 259] on button "LA [PERSON_NAME]" at bounding box center [517, 258] width 128 height 25
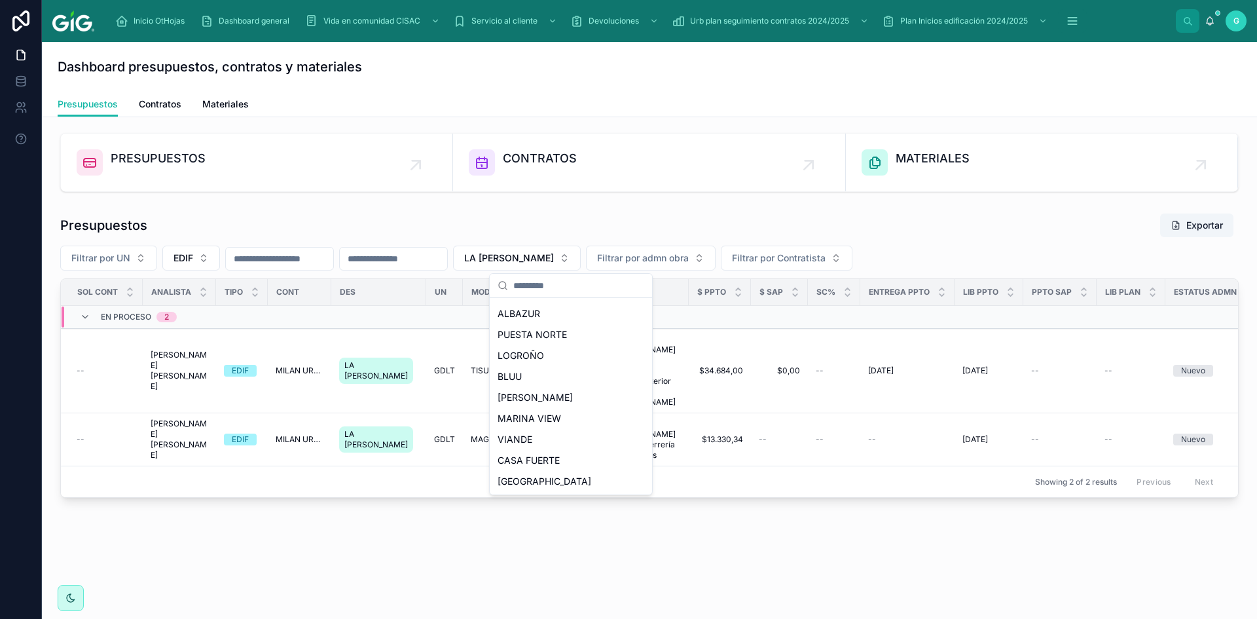
scroll to position [487, 0]
click at [524, 450] on span "VIANDE" at bounding box center [515, 452] width 35 height 13
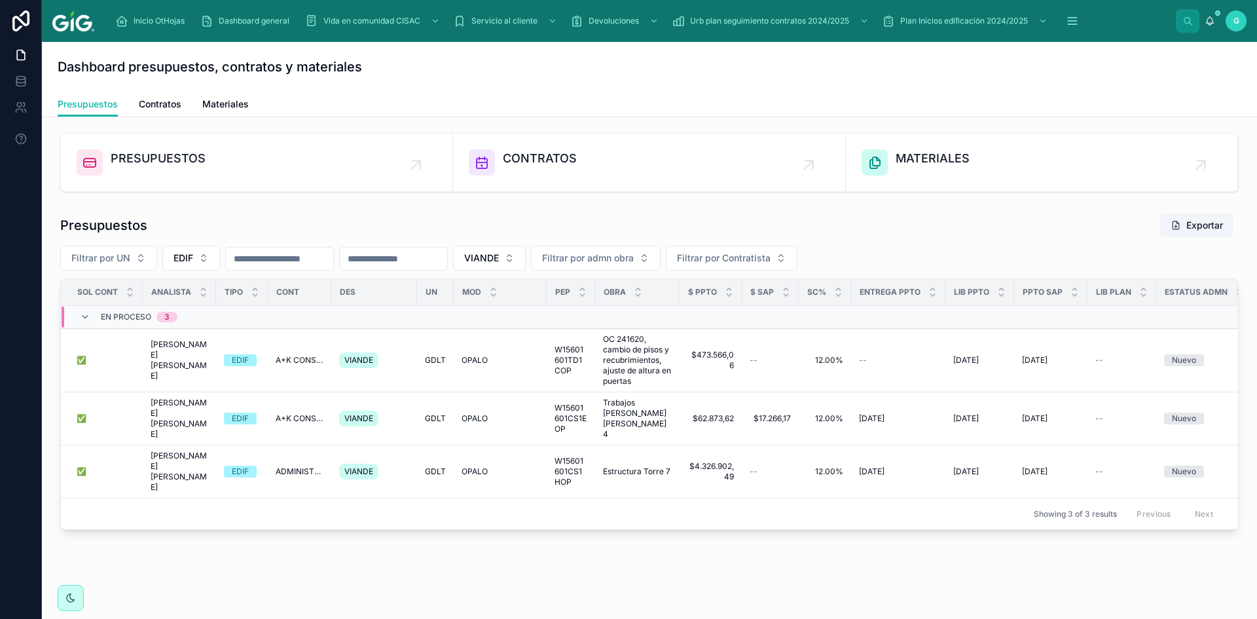
click at [547, 296] on th "PEP" at bounding box center [571, 292] width 48 height 27
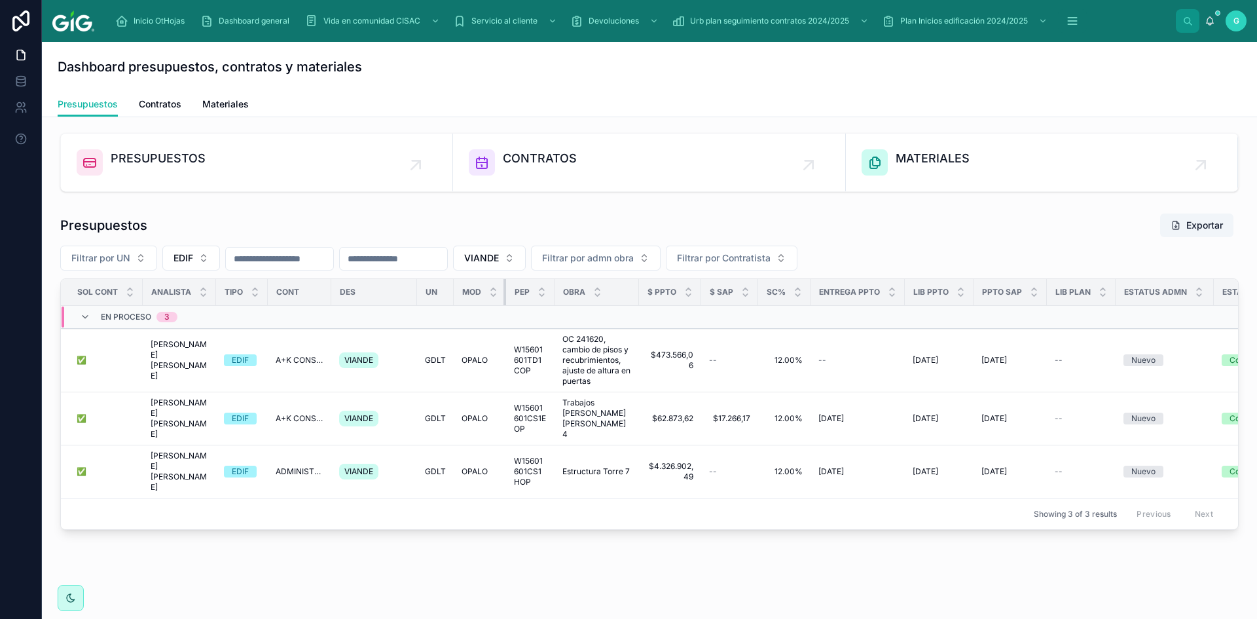
drag, startPoint x: 544, startPoint y: 295, endPoint x: 500, endPoint y: 305, distance: 45.7
click at [500, 305] on th "MOD" at bounding box center [480, 292] width 52 height 27
